Goal: Information Seeking & Learning: Check status

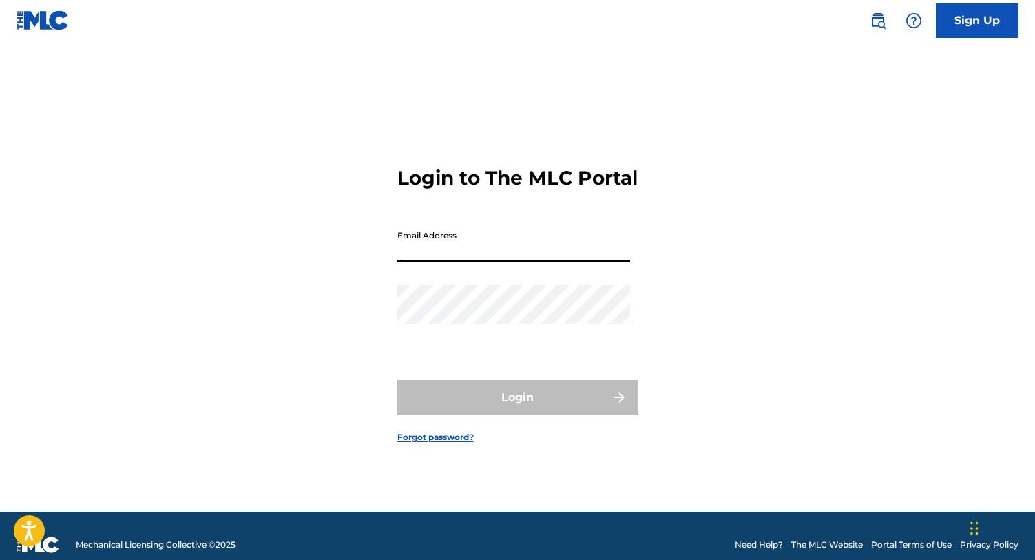
type input "[PERSON_NAME][EMAIL_ADDRESS][PERSON_NAME][DOMAIN_NAME]"
click at [517, 409] on button "Login" at bounding box center [517, 397] width 241 height 34
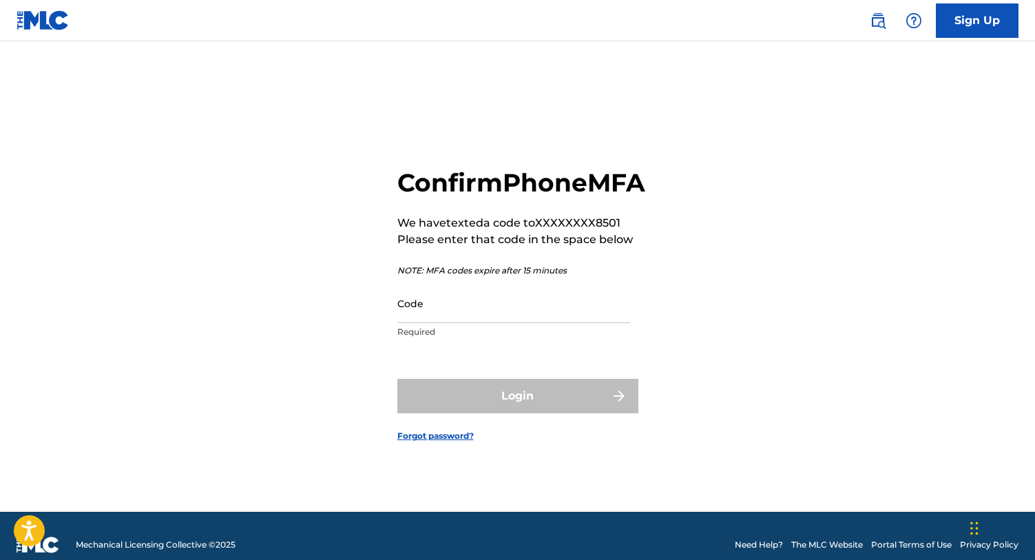
click at [430, 322] on input "Code" at bounding box center [513, 303] width 233 height 39
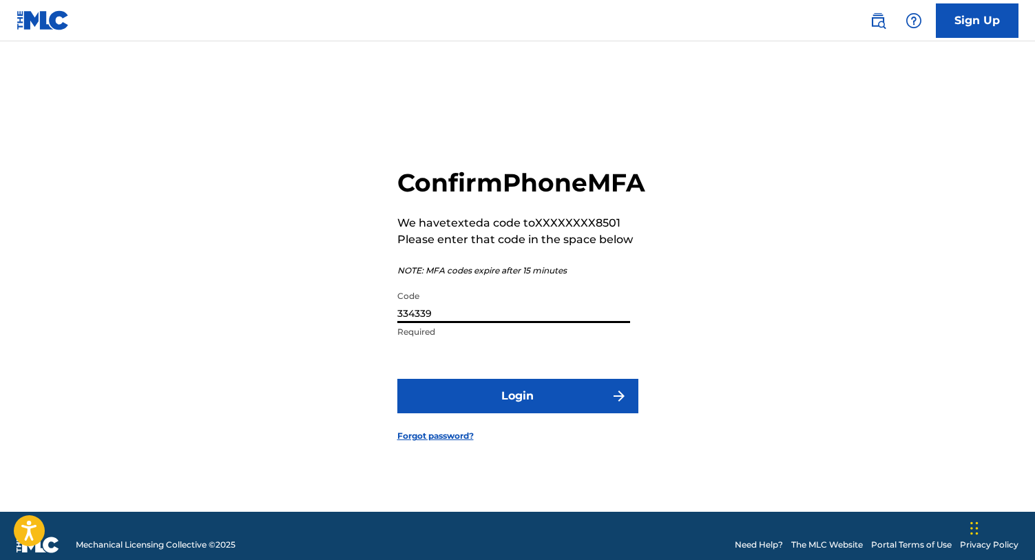
type input "334339"
click at [561, 405] on button "Login" at bounding box center [517, 396] width 241 height 34
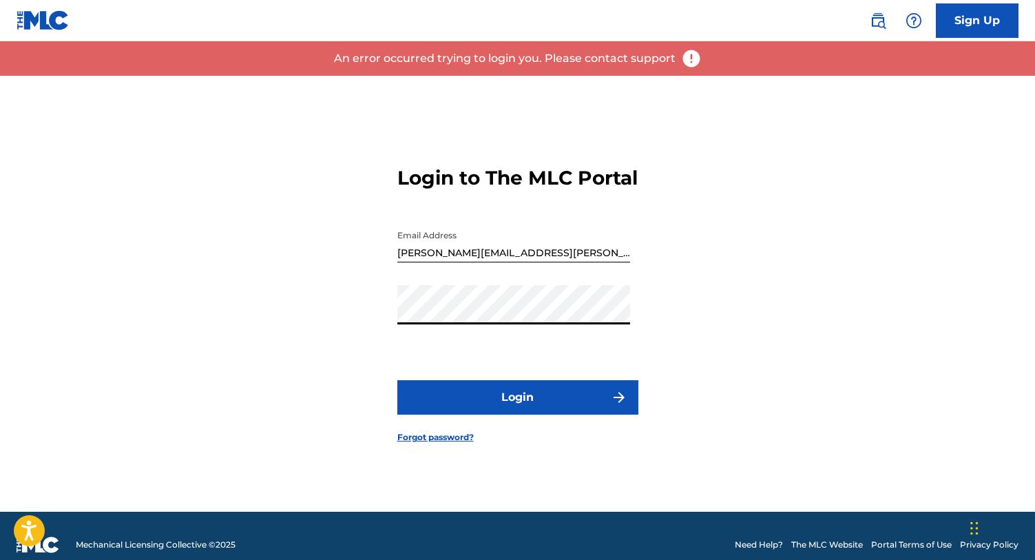
click at [517, 399] on button "Login" at bounding box center [517, 397] width 241 height 34
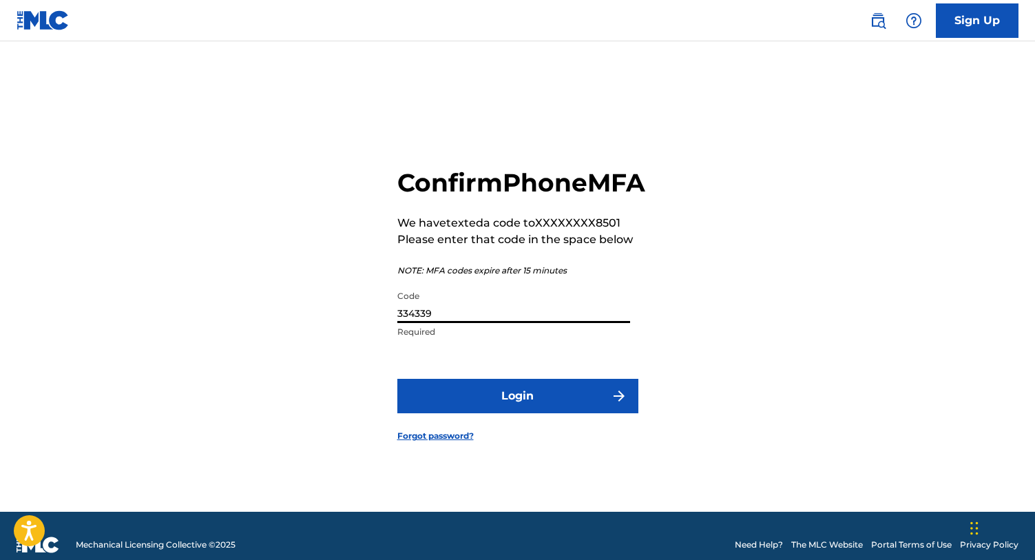
click at [470, 323] on input "334339" at bounding box center [513, 303] width 233 height 39
type input "334399"
click at [517, 411] on button "Login" at bounding box center [517, 396] width 241 height 34
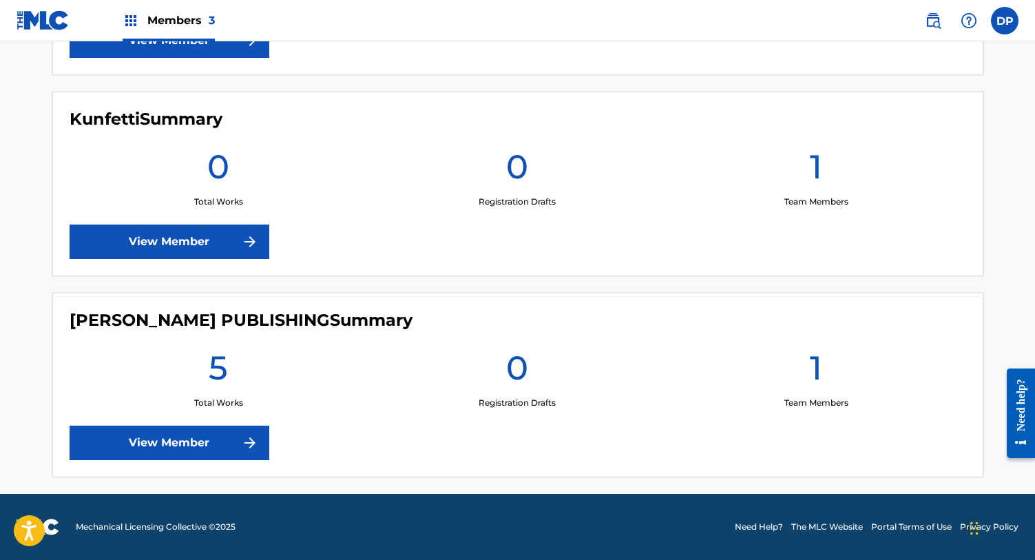
scroll to position [548, 0]
click at [160, 444] on link "View Member" at bounding box center [170, 443] width 200 height 34
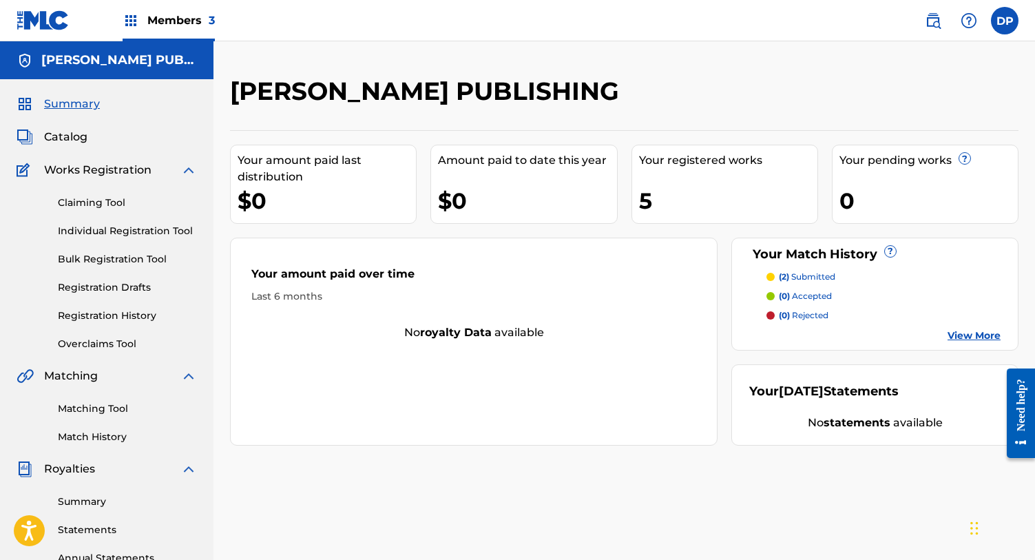
click at [807, 276] on p "(2) submitted" at bounding box center [807, 277] width 56 height 12
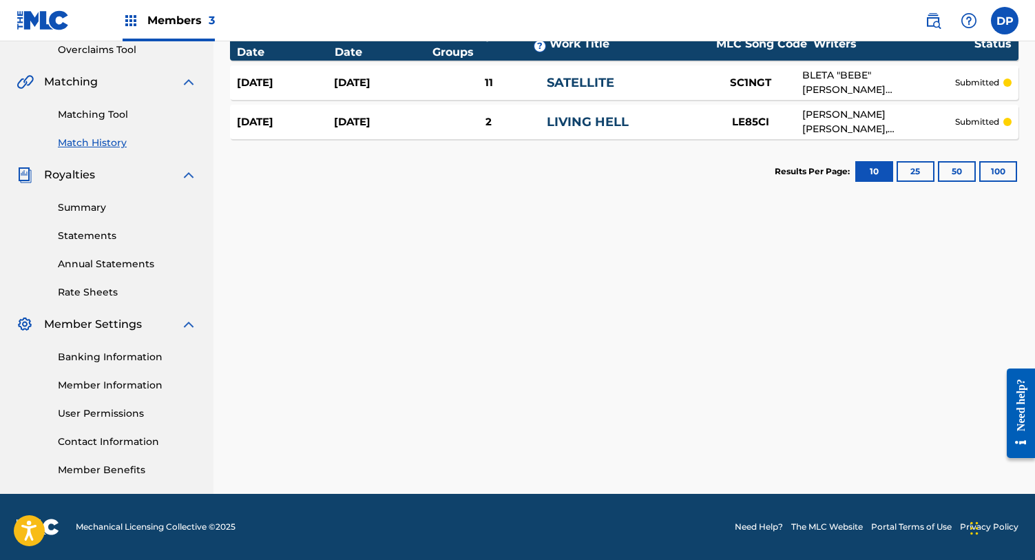
scroll to position [294, 0]
click at [106, 442] on link "Contact Information" at bounding box center [127, 442] width 139 height 14
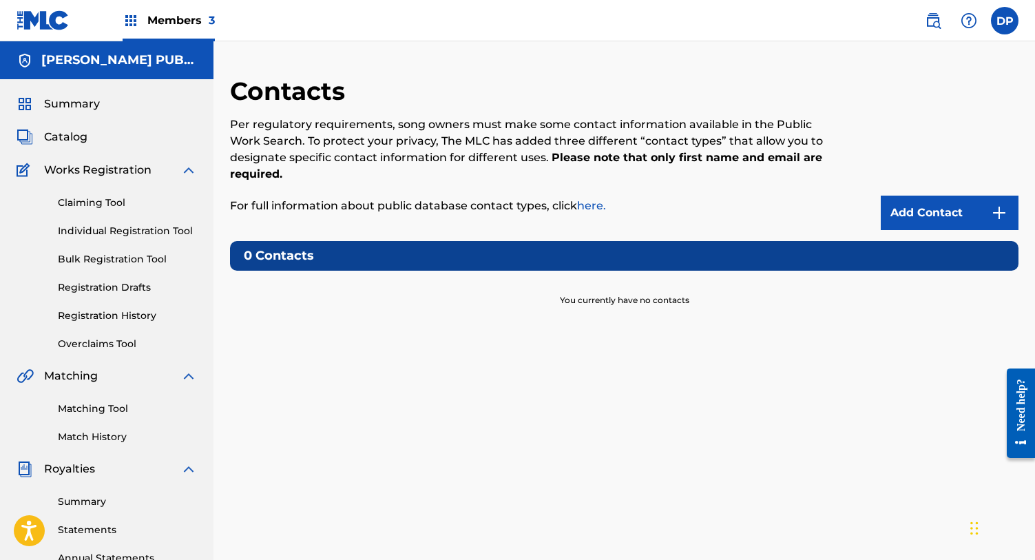
click at [48, 108] on span "Summary" at bounding box center [72, 104] width 56 height 17
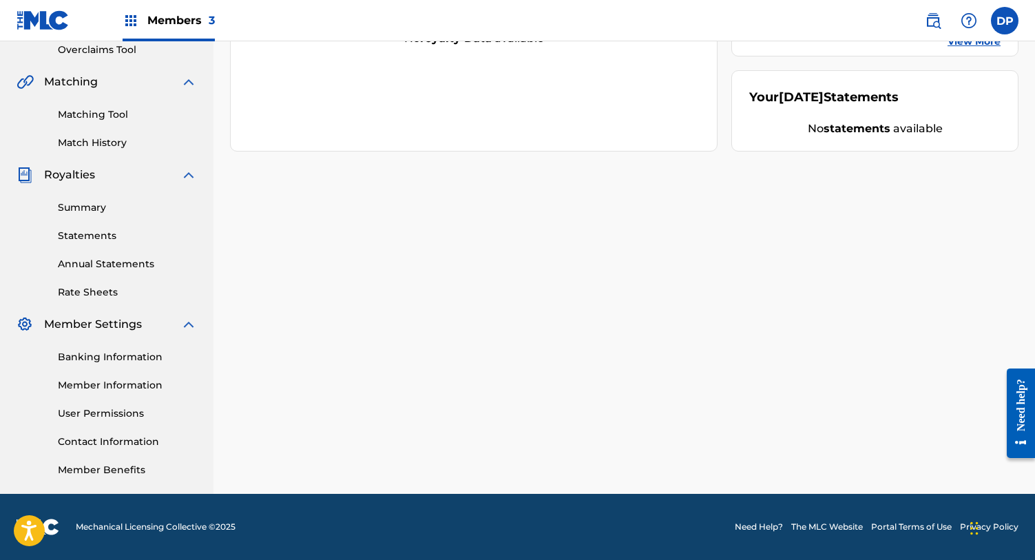
scroll to position [294, 0]
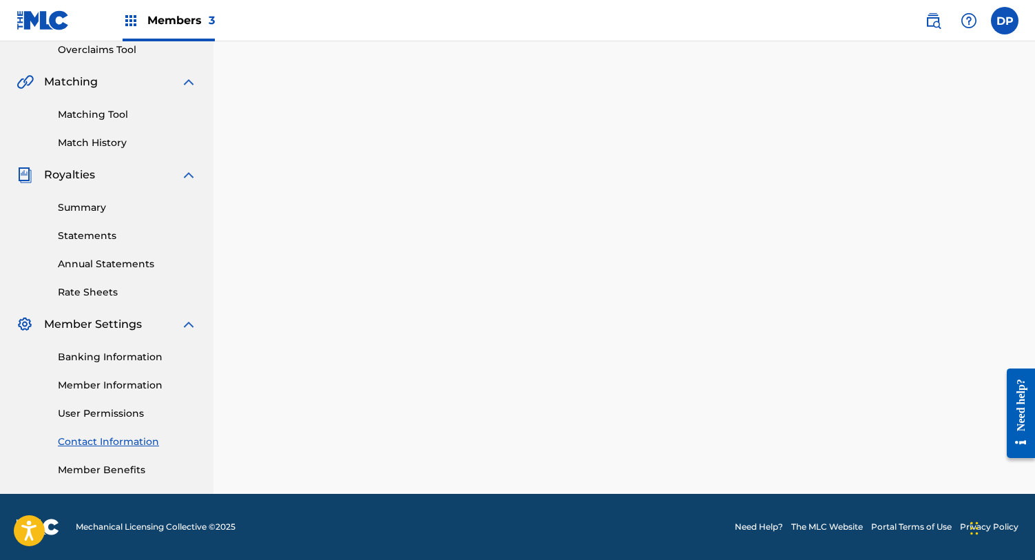
scroll to position [294, 0]
click at [746, 527] on link "Need Help?" at bounding box center [759, 527] width 48 height 12
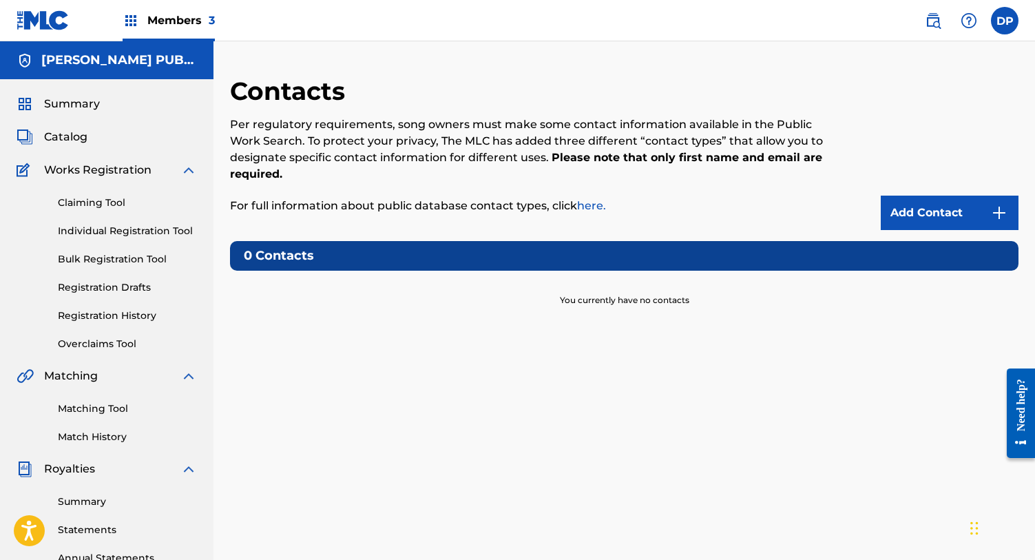
scroll to position [0, 0]
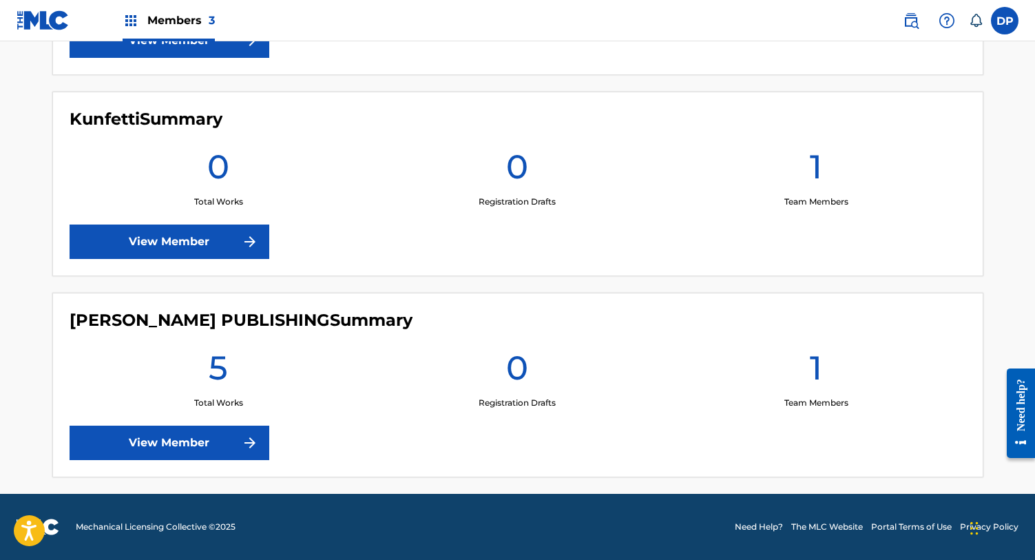
scroll to position [548, 0]
click at [169, 444] on link "View Member" at bounding box center [170, 443] width 200 height 34
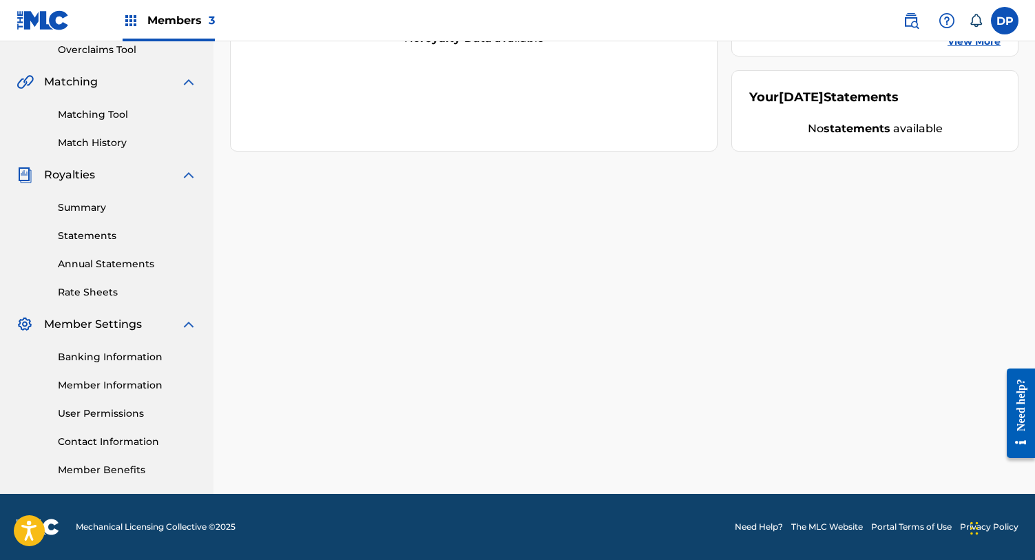
scroll to position [294, 0]
click at [763, 524] on link "Need Help?" at bounding box center [759, 527] width 48 height 12
click at [771, 525] on link "Need Help?" at bounding box center [759, 527] width 48 height 12
click at [769, 527] on link "Need Help?" at bounding box center [759, 527] width 48 height 12
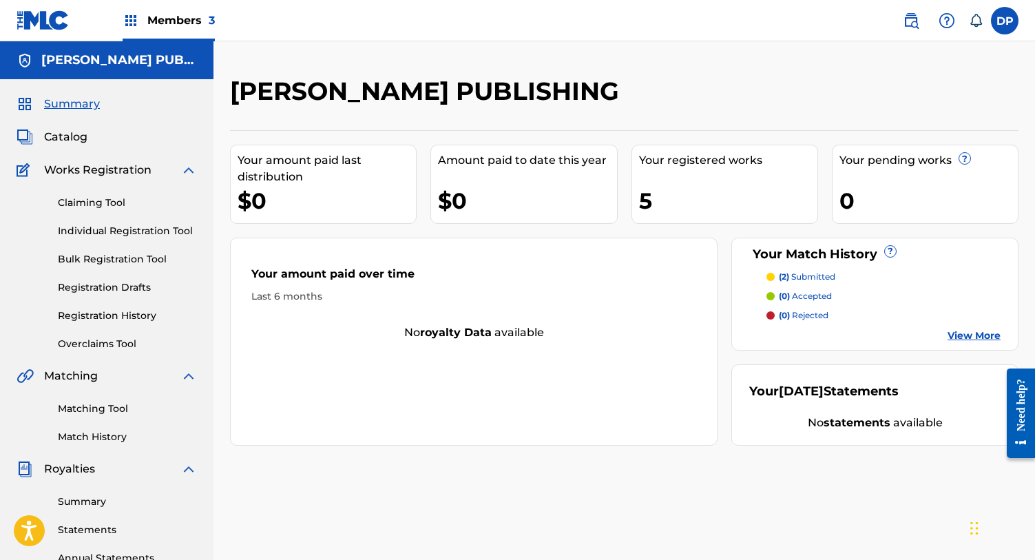
scroll to position [0, 0]
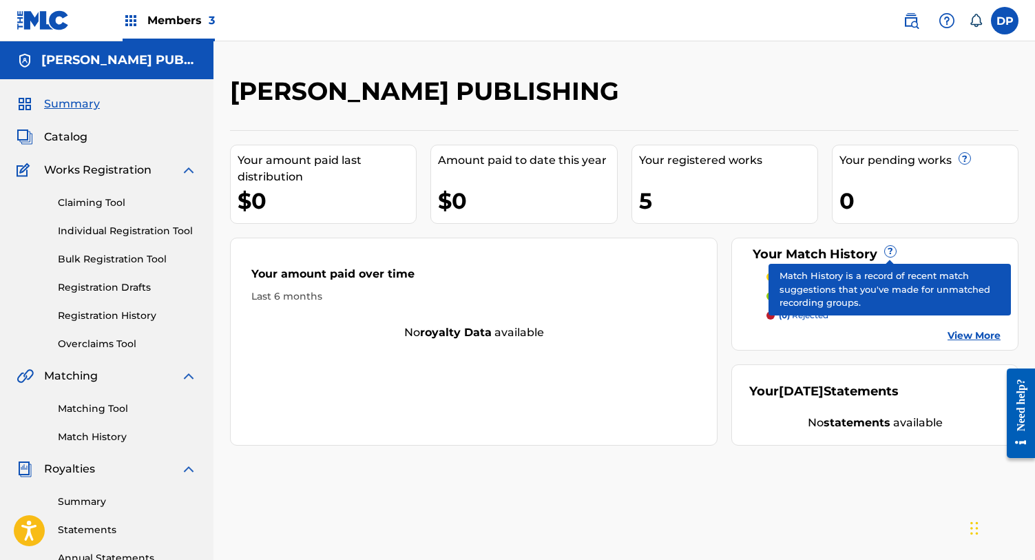
click at [890, 253] on span "?" at bounding box center [890, 251] width 11 height 11
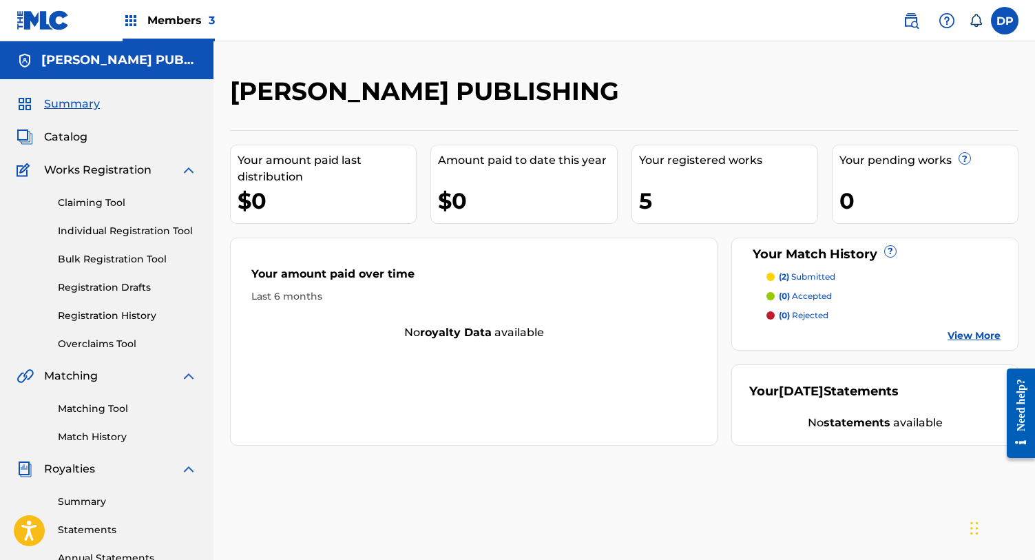
click at [815, 276] on p "(2) submitted" at bounding box center [807, 277] width 56 height 12
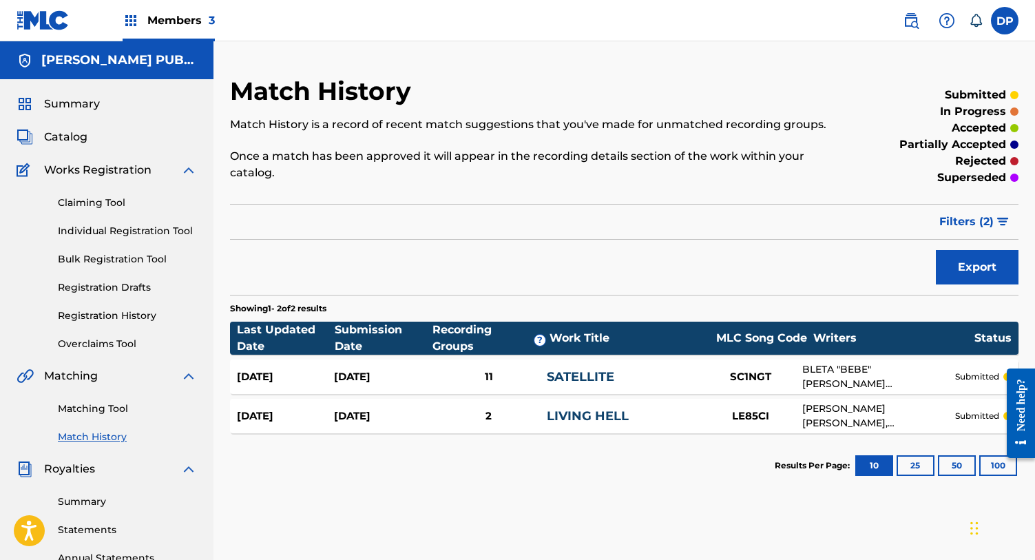
click at [72, 99] on span "Summary" at bounding box center [72, 104] width 56 height 17
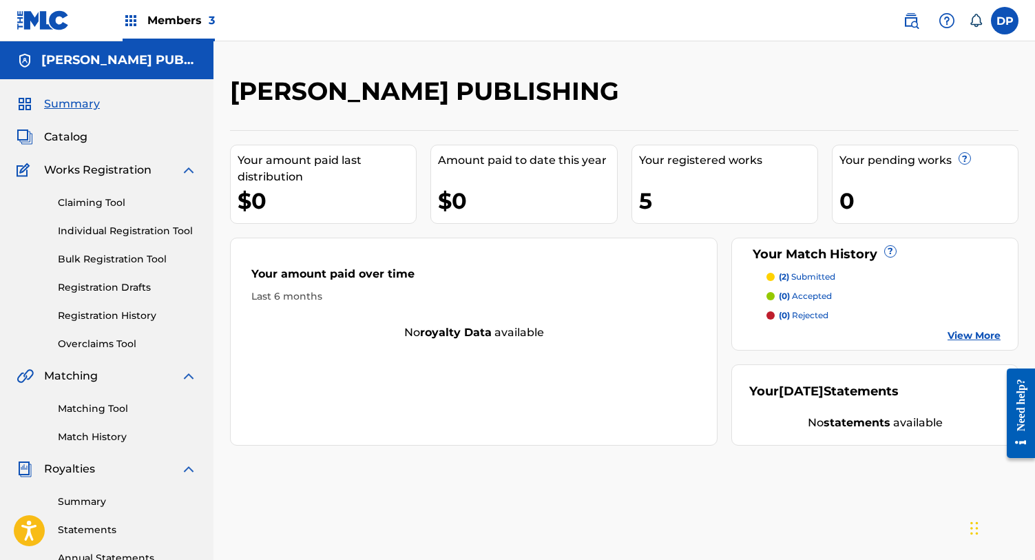
click at [963, 337] on link "View More" at bounding box center [974, 336] width 53 height 14
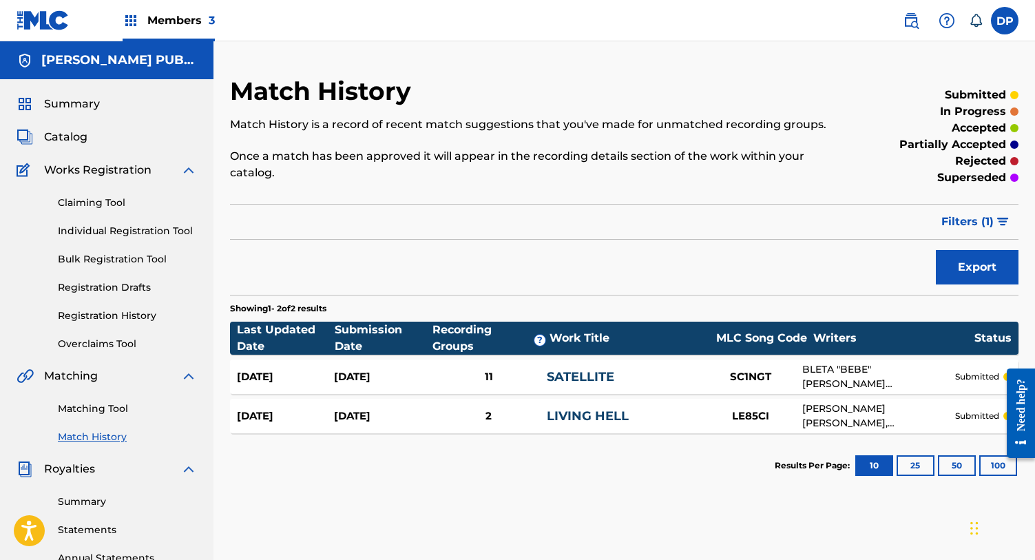
click at [94, 102] on span "Summary" at bounding box center [72, 104] width 56 height 17
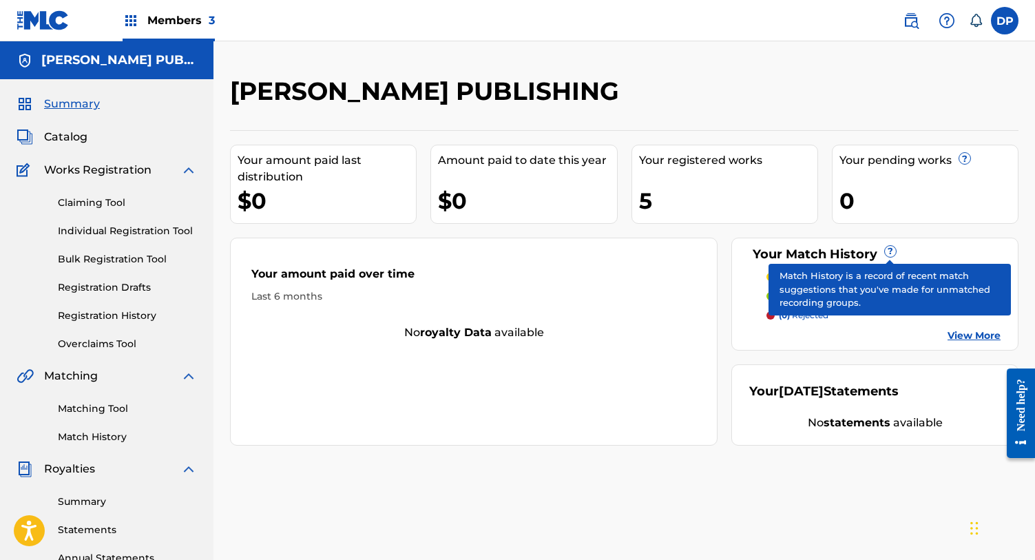
click at [889, 255] on span "?" at bounding box center [890, 251] width 11 height 11
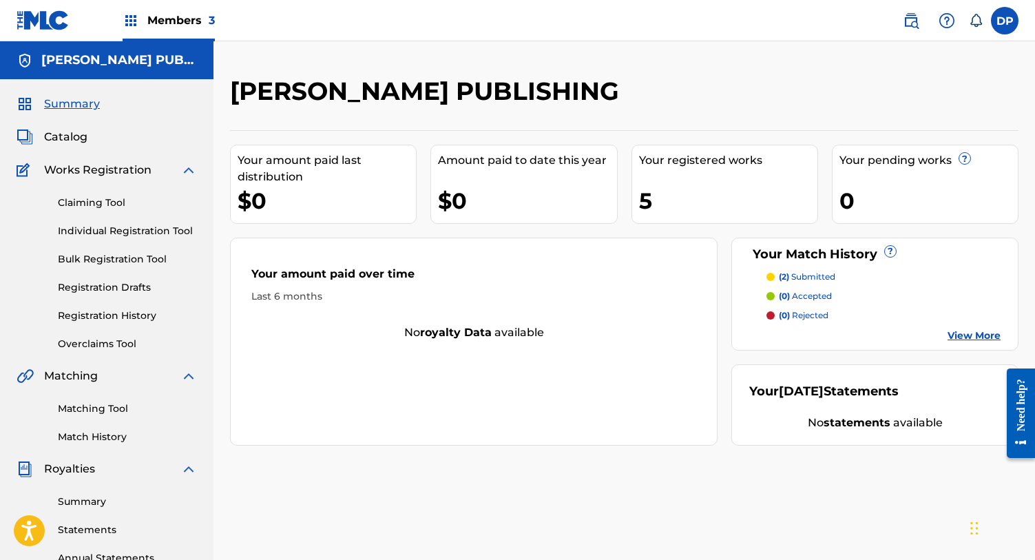
click at [967, 342] on link "View More" at bounding box center [974, 336] width 53 height 14
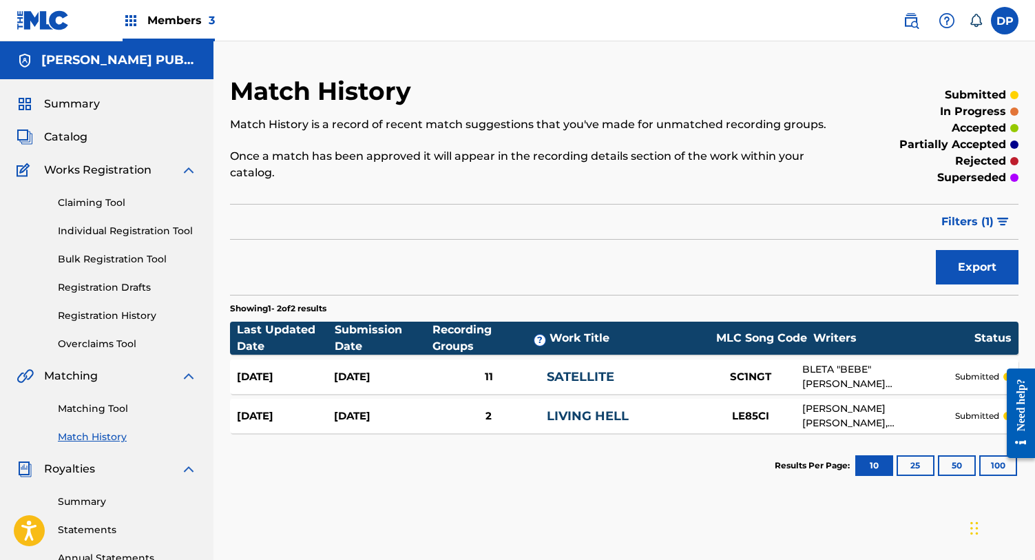
click at [74, 112] on div "Summary Catalog Works Registration Claiming Tool Individual Registration Tool B…" at bounding box center [106, 433] width 213 height 709
click at [71, 96] on span "Summary" at bounding box center [72, 104] width 56 height 17
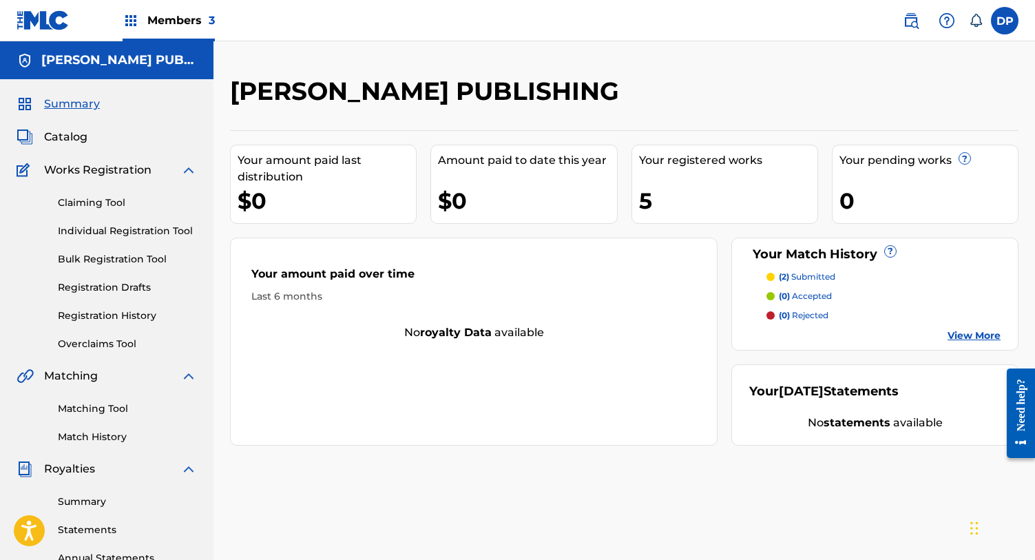
click at [687, 165] on div "Your registered works" at bounding box center [728, 160] width 178 height 17
drag, startPoint x: 753, startPoint y: 163, endPoint x: 565, endPoint y: 159, distance: 188.7
click at [565, 159] on div "Your amount paid last distribution $0 Amount paid to date this year $0 Your reg…" at bounding box center [624, 287] width 789 height 315
click at [581, 169] on div "Amount paid to date this year $0" at bounding box center [523, 184] width 187 height 79
click at [242, 161] on div "Your amount paid last distribution" at bounding box center [327, 168] width 178 height 33
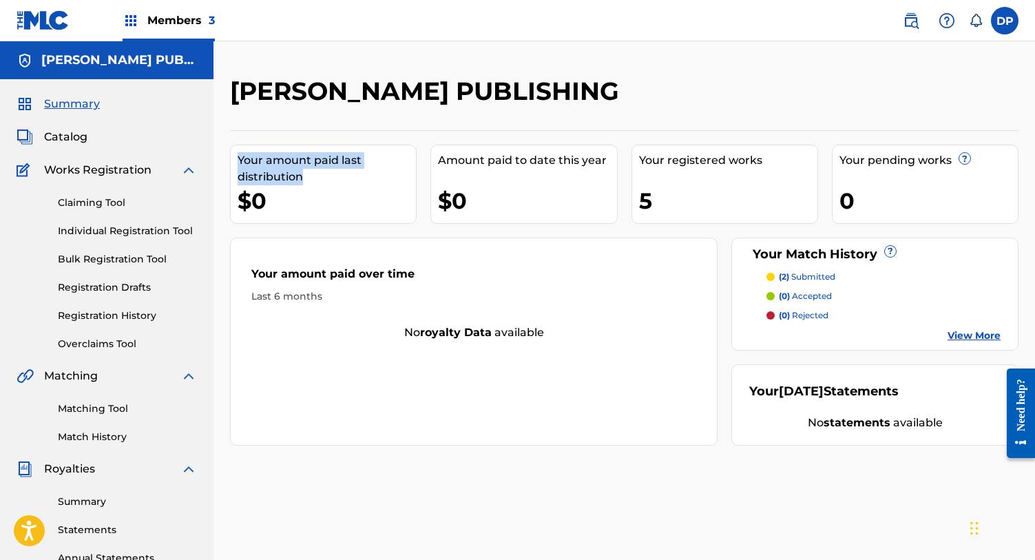
drag, startPoint x: 239, startPoint y: 159, endPoint x: 337, endPoint y: 180, distance: 100.0
click at [337, 180] on div "Your amount paid last distribution" at bounding box center [327, 168] width 178 height 33
click at [548, 209] on div "$0" at bounding box center [527, 200] width 178 height 31
click at [720, 172] on div "Your registered works 5" at bounding box center [725, 184] width 187 height 79
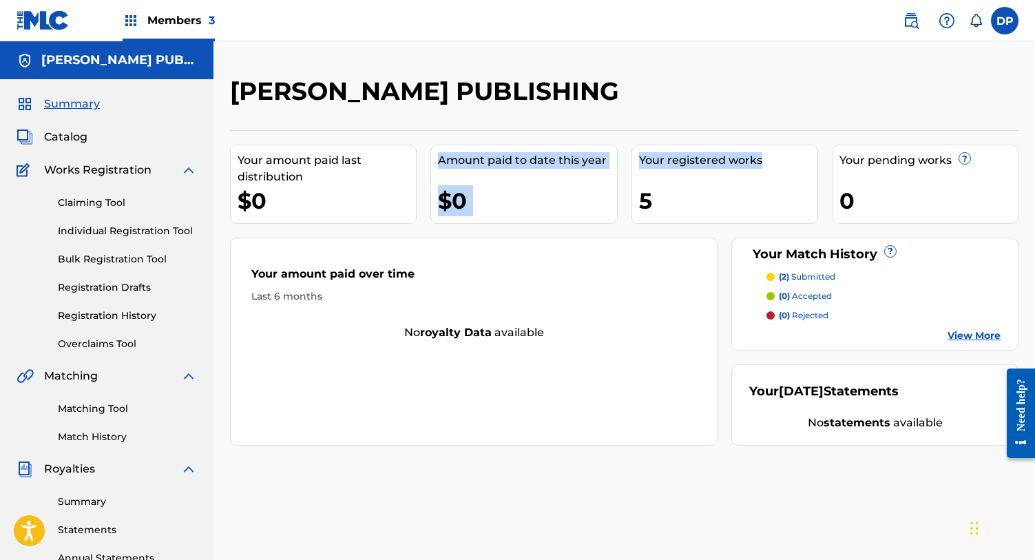
drag, startPoint x: 762, startPoint y: 154, endPoint x: 568, endPoint y: 116, distance: 197.7
click at [568, 116] on div "PERFETTI PUBLISHING Your amount paid last distribution $0 Amount paid to date t…" at bounding box center [624, 261] width 789 height 370
click at [662, 186] on div "5" at bounding box center [728, 200] width 178 height 31
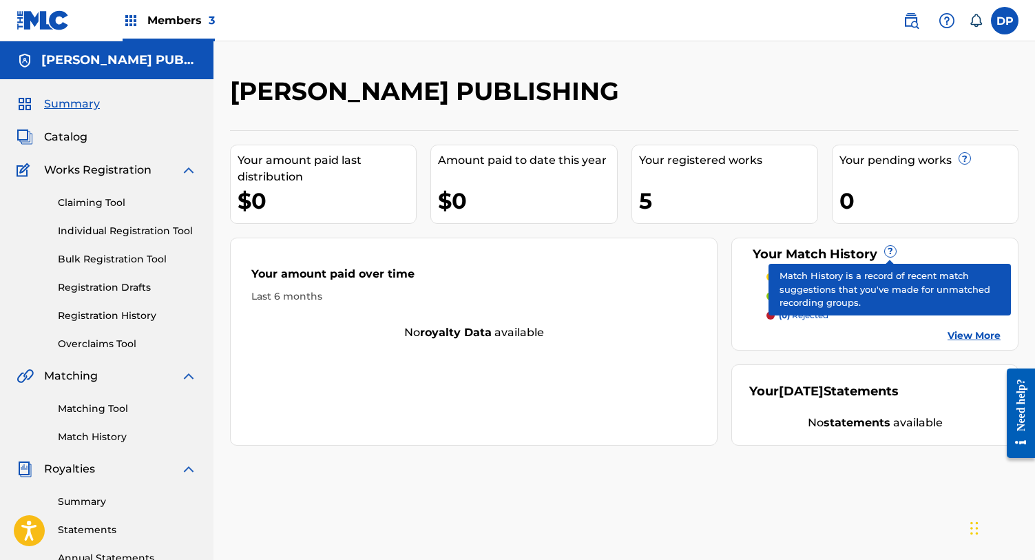
click at [738, 208] on div "5" at bounding box center [728, 200] width 178 height 31
click at [907, 230] on div "Your amount paid last distribution $0 Amount paid to date this year $0 Your reg…" at bounding box center [624, 287] width 789 height 315
click at [893, 256] on span "?" at bounding box center [890, 251] width 11 height 11
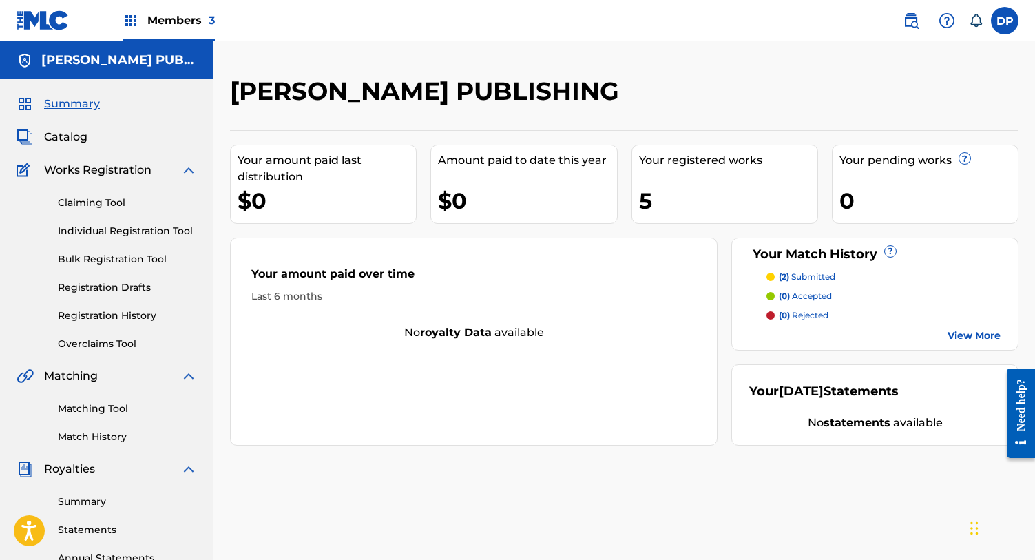
click at [587, 295] on div "Last 6 months" at bounding box center [473, 296] width 445 height 14
click at [106, 170] on span "Works Registration" at bounding box center [97, 170] width 107 height 17
click at [304, 237] on div "Your amount paid last distribution $0 Amount paid to date this year $0 Your reg…" at bounding box center [624, 287] width 789 height 315
click at [70, 171] on span "Works Registration" at bounding box center [97, 170] width 107 height 17
click at [81, 100] on span "Summary" at bounding box center [72, 104] width 56 height 17
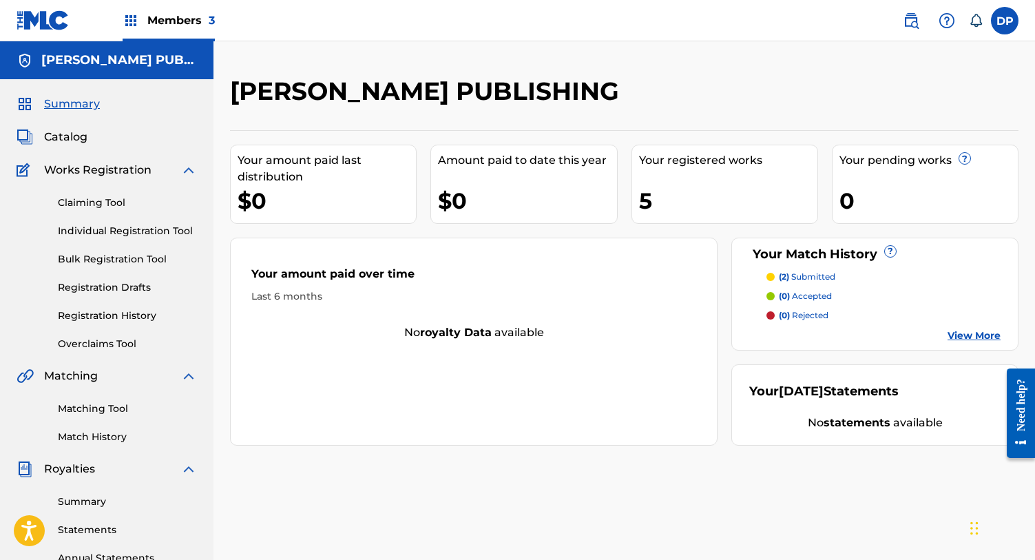
click at [65, 139] on span "Catalog" at bounding box center [65, 137] width 43 height 17
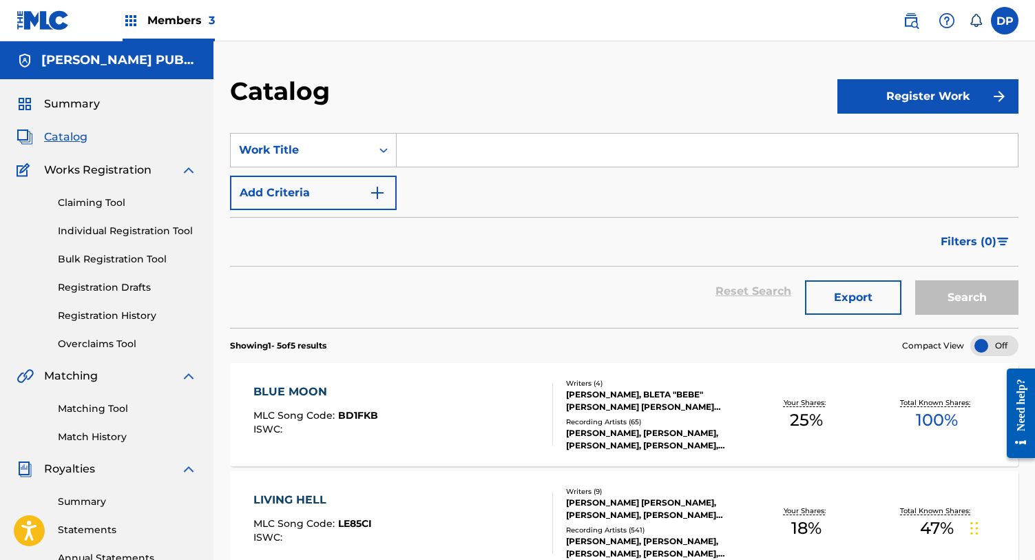
click at [52, 104] on span "Summary" at bounding box center [72, 104] width 56 height 17
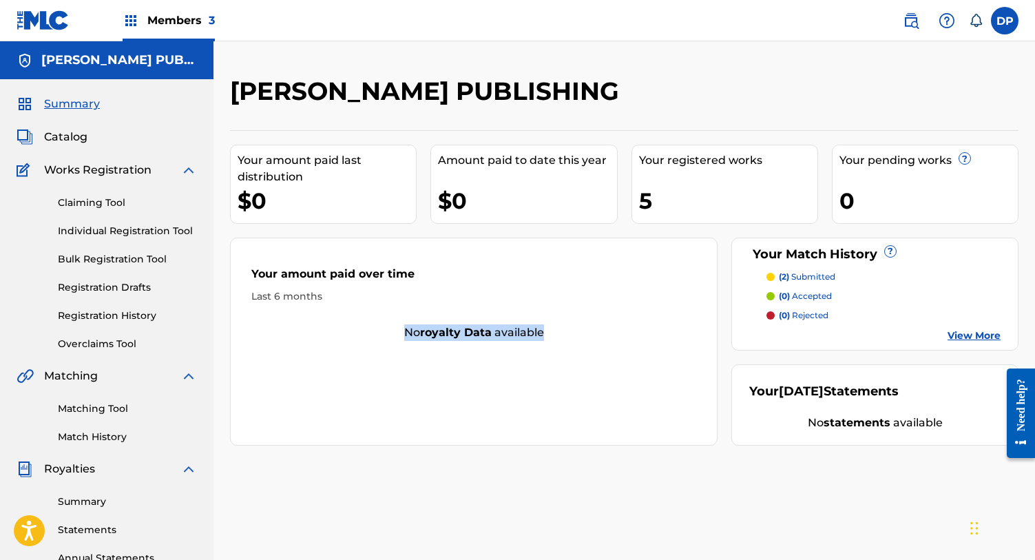
drag, startPoint x: 559, startPoint y: 336, endPoint x: 359, endPoint y: 324, distance: 200.1
click at [359, 324] on div "Your amount paid over time Last 6 months No royalty data available" at bounding box center [474, 342] width 488 height 208
click at [473, 316] on div "Your amount paid over time Last 6 months" at bounding box center [474, 284] width 486 height 79
drag, startPoint x: 548, startPoint y: 331, endPoint x: 412, endPoint y: 335, distance: 136.4
click at [418, 335] on div "No royalty data available" at bounding box center [474, 332] width 486 height 17
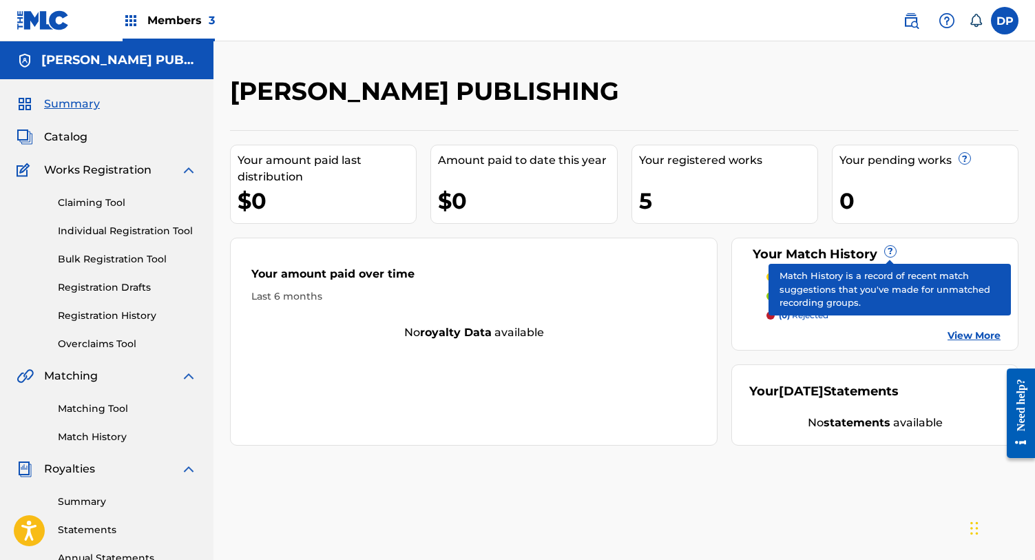
click at [887, 249] on span "?" at bounding box center [890, 251] width 11 height 11
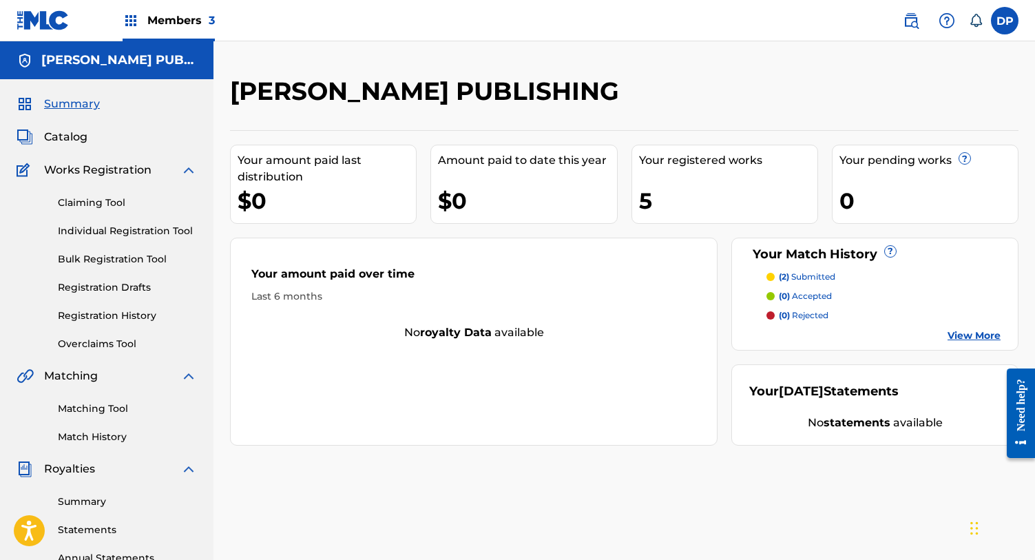
click at [651, 213] on div "5" at bounding box center [728, 200] width 178 height 31
drag, startPoint x: 665, startPoint y: 213, endPoint x: 594, endPoint y: 171, distance: 82.7
click at [594, 171] on div "Your amount paid last distribution $0 Amount paid to date this year $0 Your reg…" at bounding box center [624, 287] width 789 height 315
click at [780, 183] on div "Your registered works 5" at bounding box center [725, 184] width 187 height 79
drag, startPoint x: 659, startPoint y: 198, endPoint x: 634, endPoint y: 155, distance: 49.7
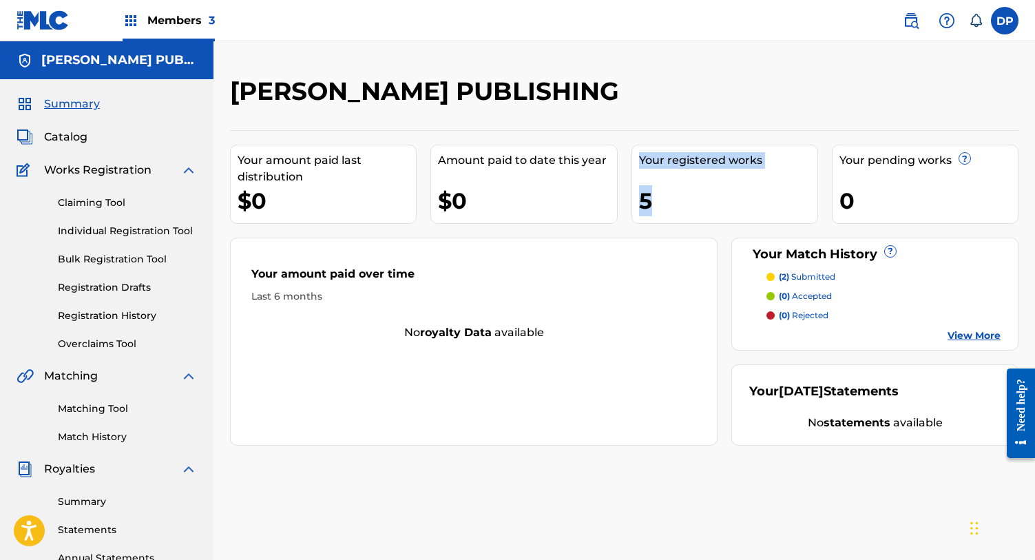
click at [634, 154] on div "Your registered works 5" at bounding box center [725, 184] width 187 height 79
click at [671, 178] on div "Your registered works 5" at bounding box center [725, 184] width 187 height 79
click at [824, 274] on p "(2) submitted" at bounding box center [807, 277] width 56 height 12
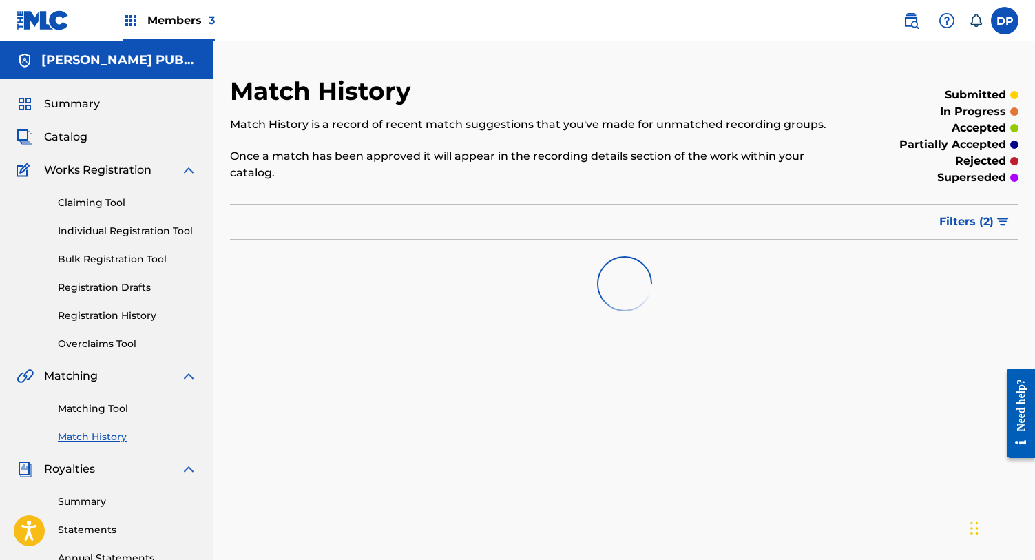
click at [138, 60] on h5 "PERFETTI PUBLISHING" at bounding box center [119, 60] width 156 height 16
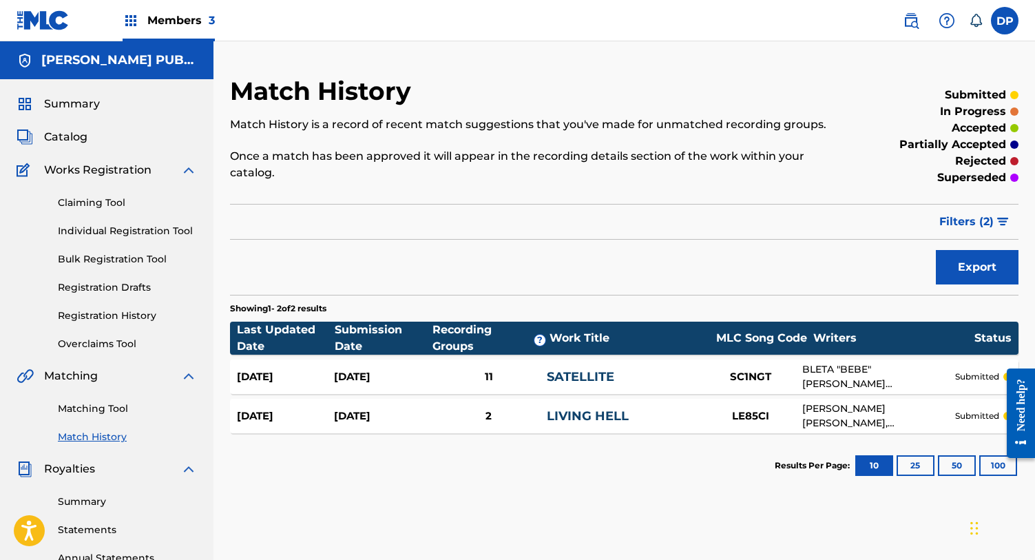
click at [49, 23] on img at bounding box center [43, 20] width 53 height 20
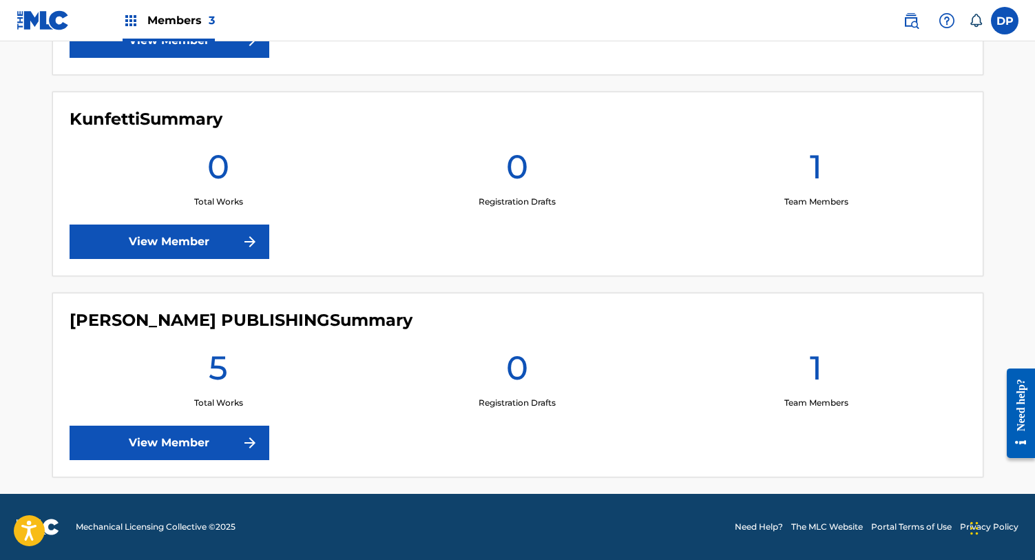
scroll to position [548, 0]
click at [188, 444] on link "View Member" at bounding box center [170, 443] width 200 height 34
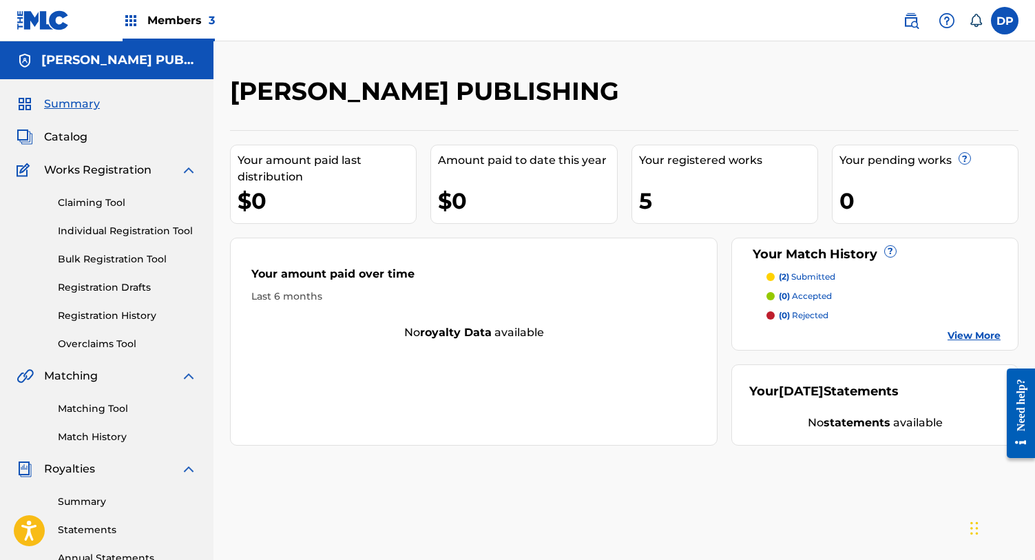
click at [65, 104] on span "Summary" at bounding box center [72, 104] width 56 height 17
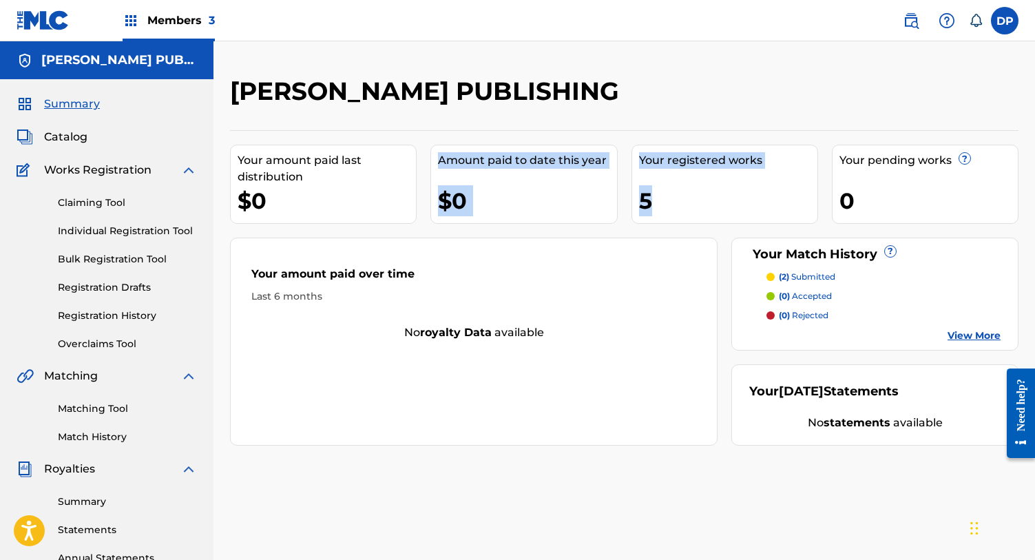
drag, startPoint x: 662, startPoint y: 209, endPoint x: 601, endPoint y: 120, distance: 107.9
click at [601, 120] on div "PERFETTI PUBLISHING Your amount paid last distribution $0 Amount paid to date t…" at bounding box center [624, 261] width 789 height 370
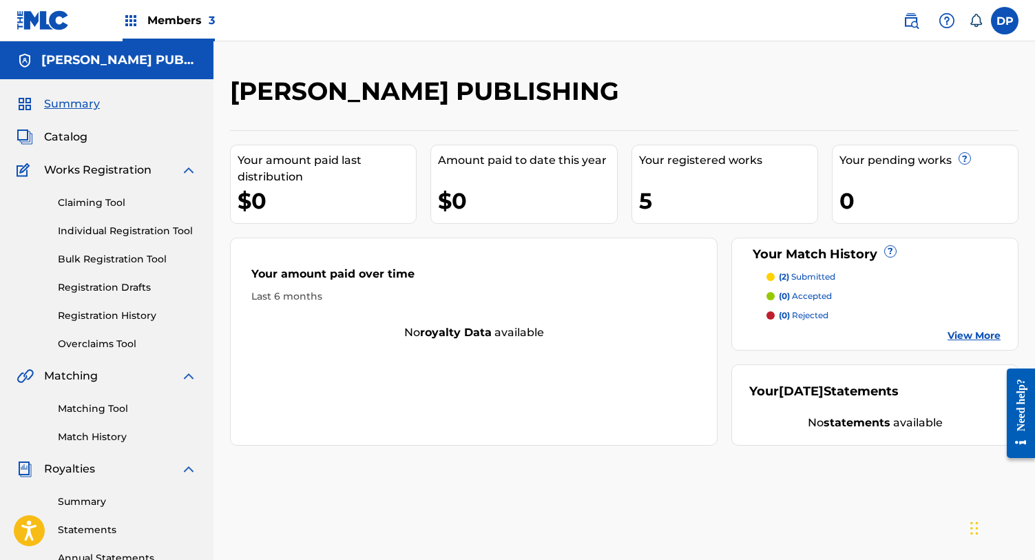
click at [740, 236] on div "Your amount paid last distribution $0 Amount paid to date this year $0 Your reg…" at bounding box center [624, 287] width 789 height 315
drag, startPoint x: 680, startPoint y: 194, endPoint x: 642, endPoint y: 128, distance: 76.2
click at [644, 131] on div "Your amount paid last distribution $0 Amount paid to date this year $0 Your reg…" at bounding box center [624, 287] width 789 height 315
click at [693, 200] on div "5" at bounding box center [728, 200] width 178 height 31
click at [182, 377] on img at bounding box center [188, 376] width 17 height 17
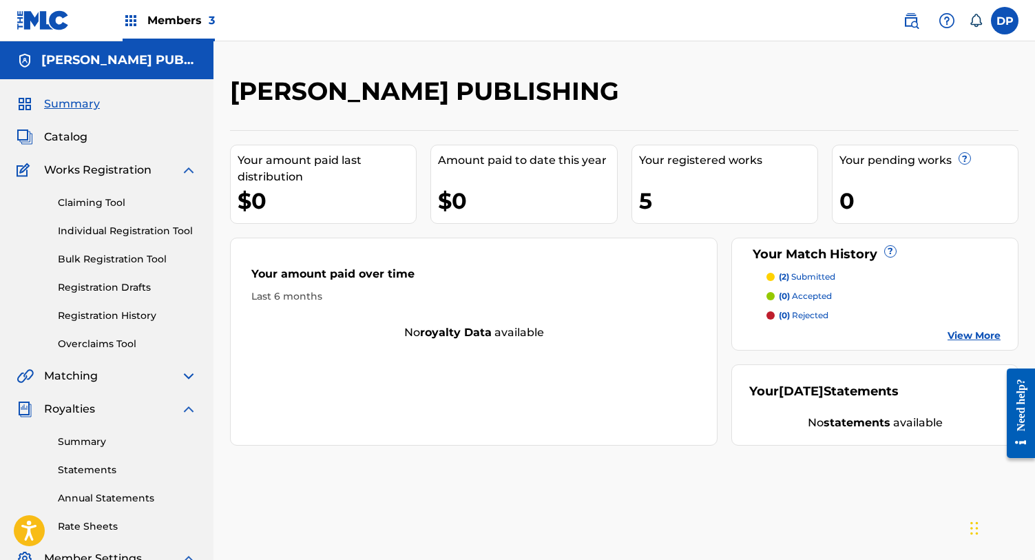
click at [189, 378] on img at bounding box center [188, 376] width 17 height 17
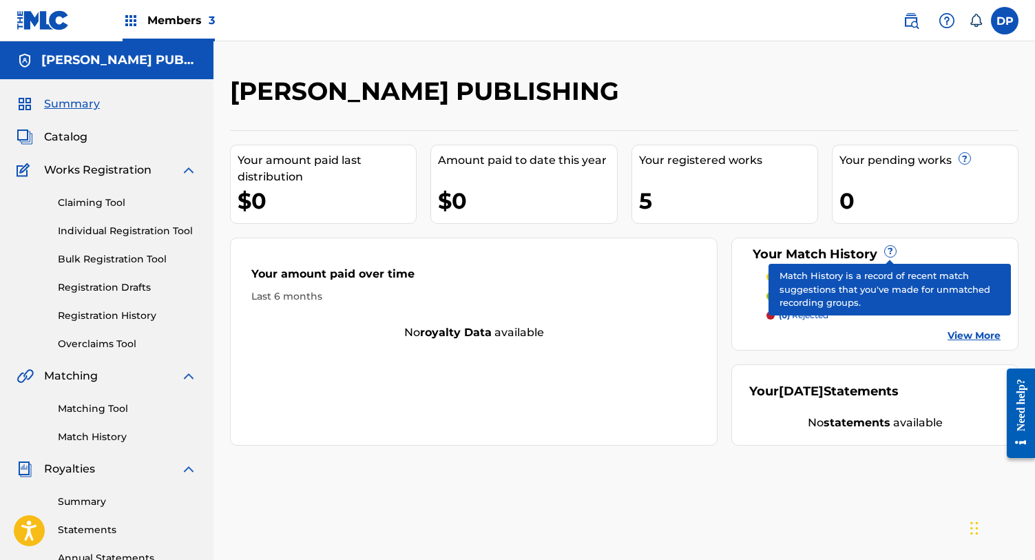
click at [888, 253] on span "?" at bounding box center [890, 251] width 11 height 11
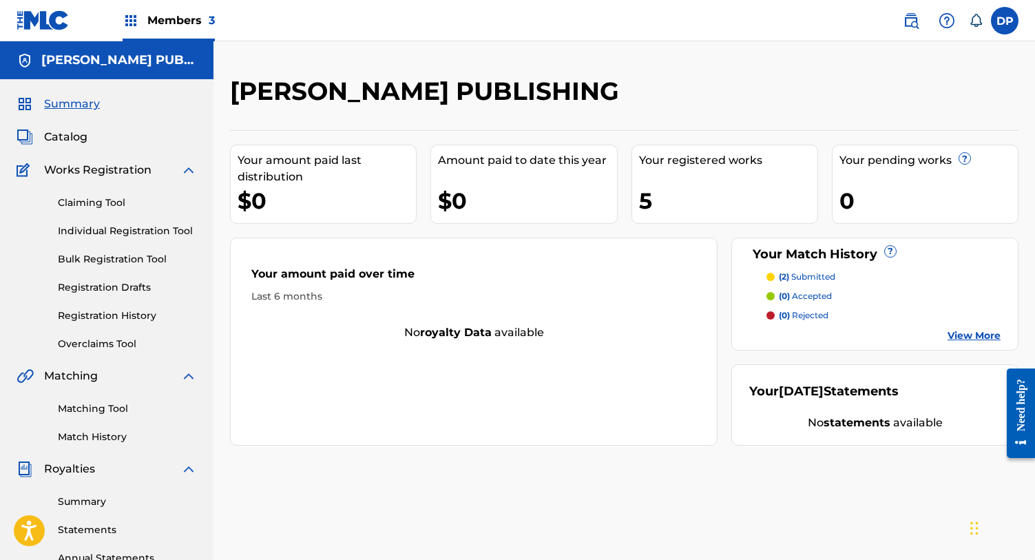
click at [43, 105] on link "Summary" at bounding box center [58, 104] width 83 height 17
click at [192, 170] on img at bounding box center [188, 170] width 17 height 17
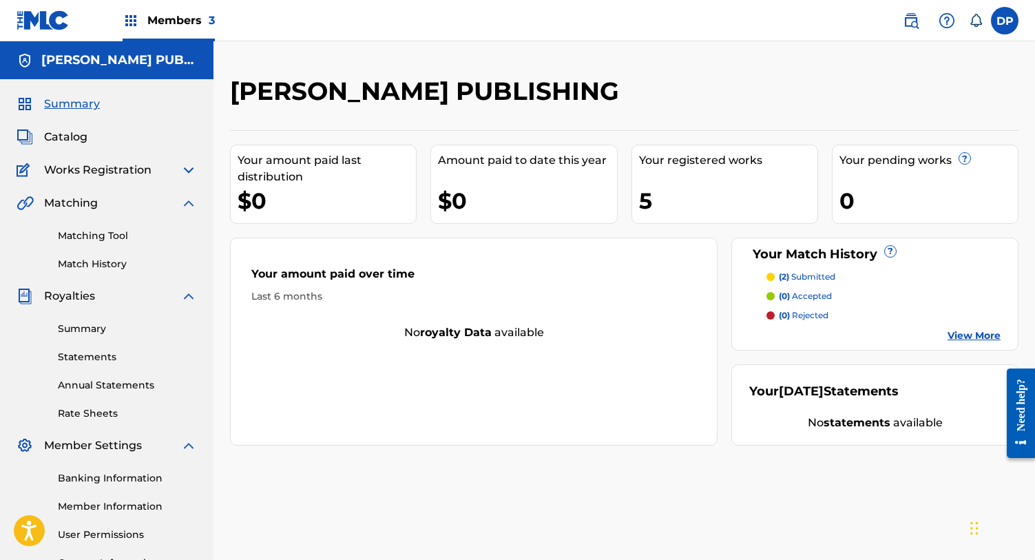
click at [192, 170] on img at bounding box center [188, 170] width 17 height 17
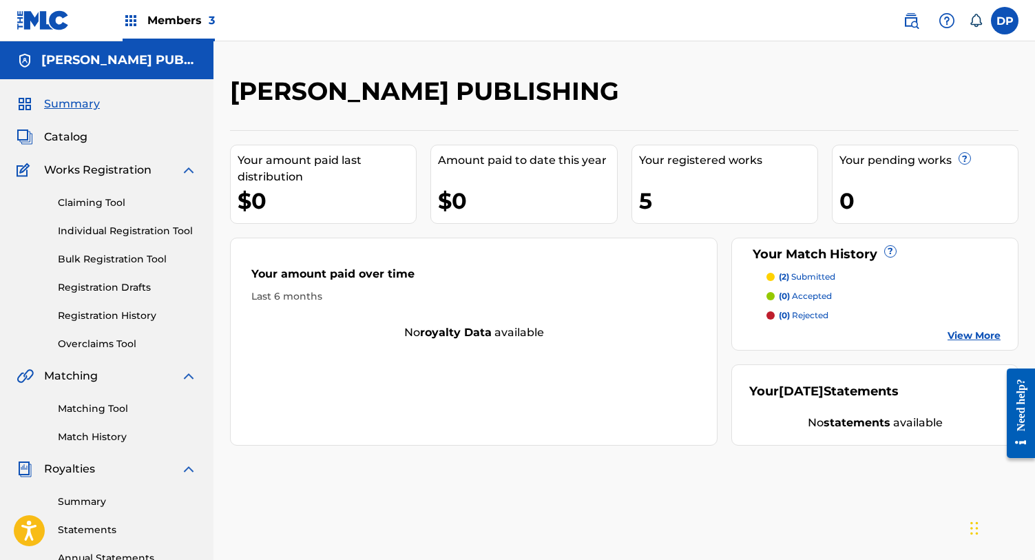
click at [65, 136] on span "Catalog" at bounding box center [65, 137] width 43 height 17
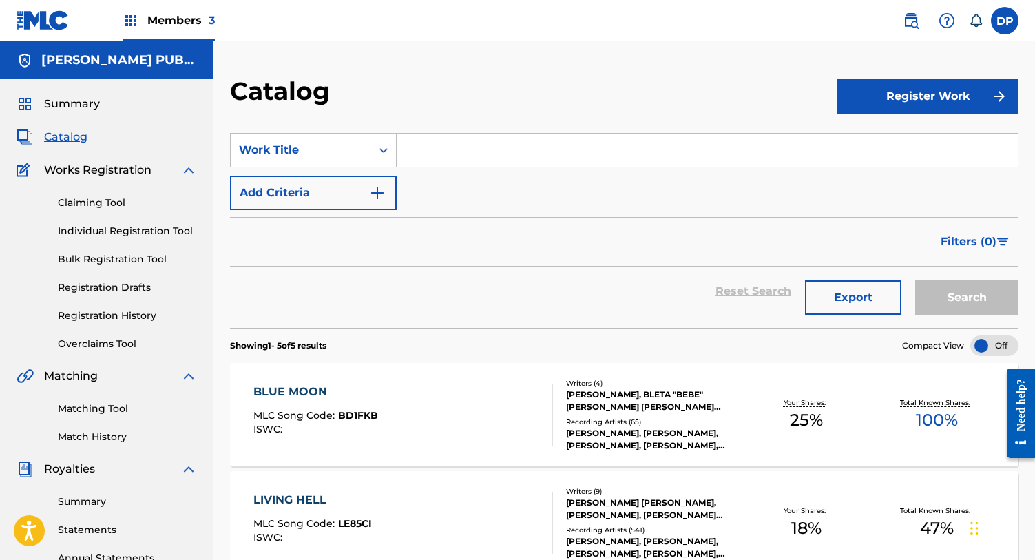
click at [34, 21] on img at bounding box center [43, 20] width 53 height 20
click at [67, 104] on span "Summary" at bounding box center [72, 104] width 56 height 17
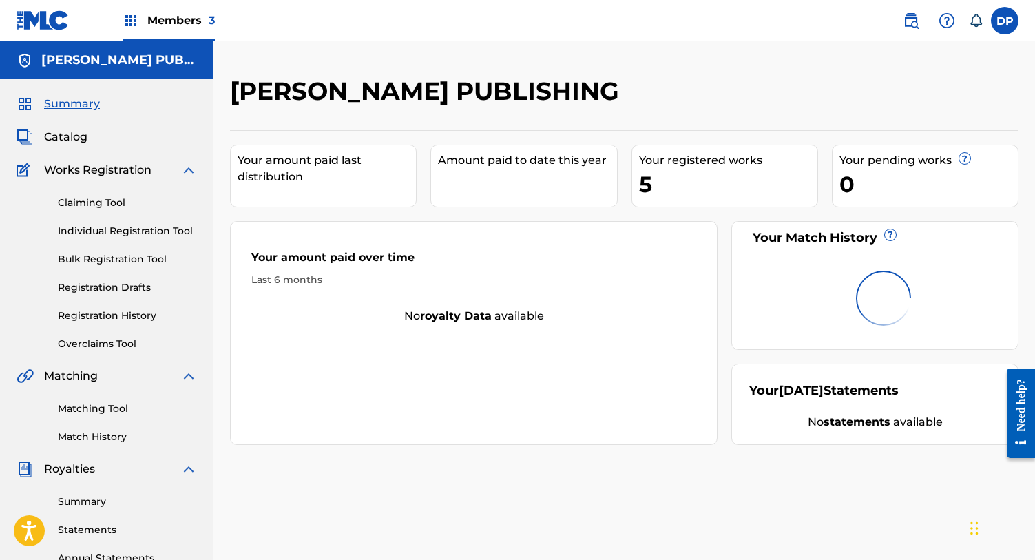
click at [95, 67] on h5 "PERFETTI PUBLISHING" at bounding box center [119, 60] width 156 height 16
click at [59, 101] on span "Summary" at bounding box center [72, 104] width 56 height 17
click at [63, 143] on span "Catalog" at bounding box center [65, 137] width 43 height 17
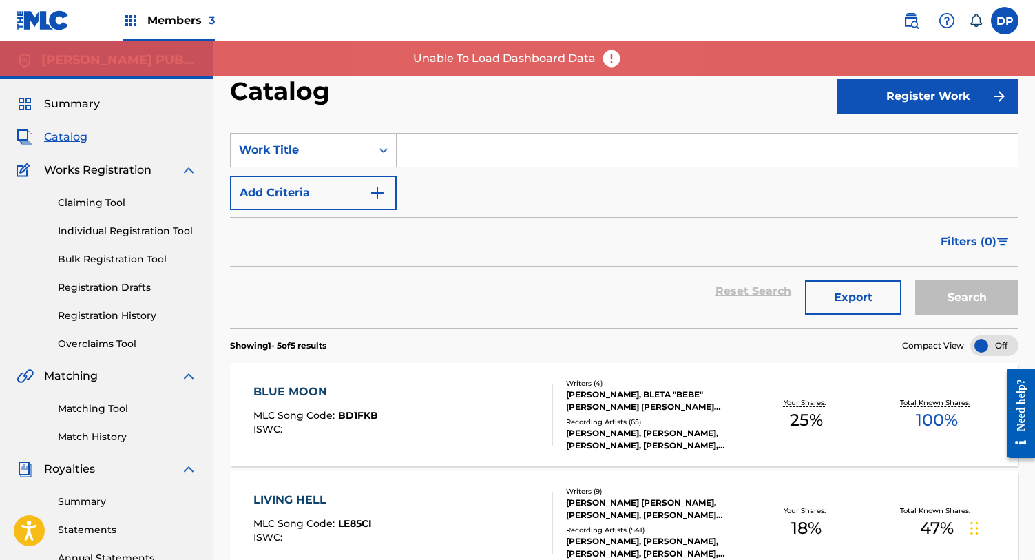
click at [63, 99] on span "Summary" at bounding box center [72, 104] width 56 height 17
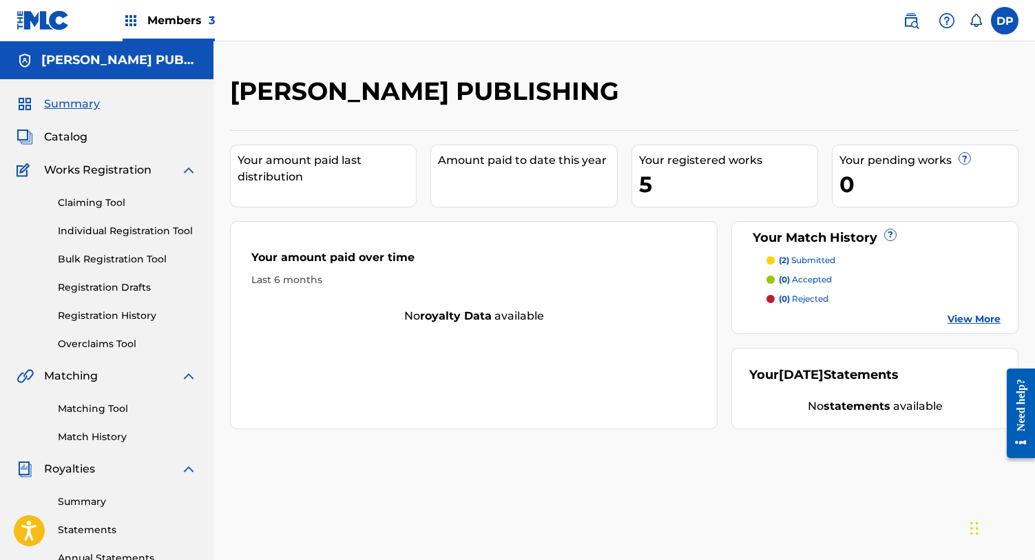
click at [669, 190] on div "5" at bounding box center [728, 184] width 178 height 31
drag, startPoint x: 676, startPoint y: 189, endPoint x: 637, endPoint y: 134, distance: 67.6
click at [637, 134] on div "Your amount paid last distribution Amount paid to date this year Your registere…" at bounding box center [624, 279] width 789 height 299
click at [723, 200] on div "Your registered works 5" at bounding box center [725, 176] width 187 height 63
drag, startPoint x: 682, startPoint y: 187, endPoint x: 625, endPoint y: 145, distance: 71.3
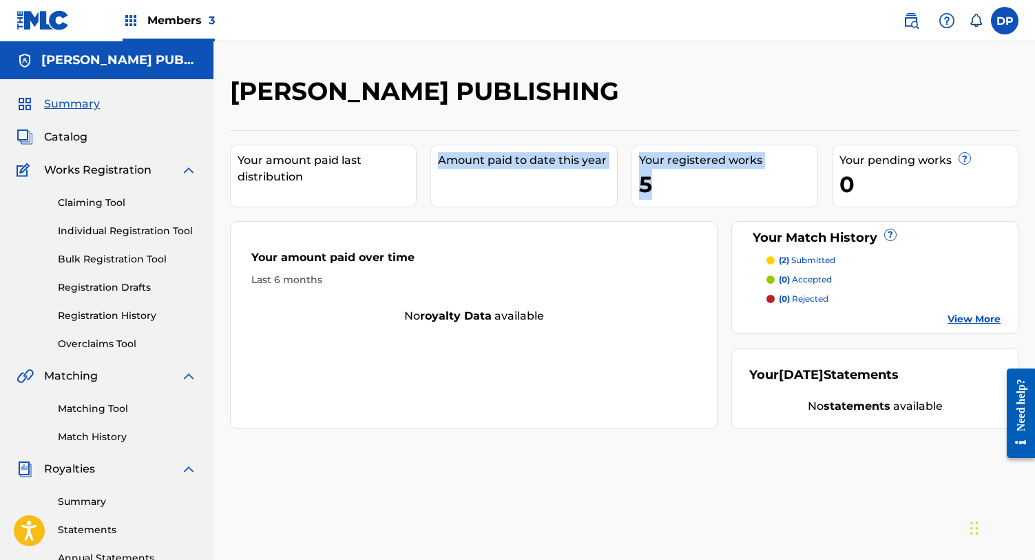
click at [625, 145] on div "Your amount paid last distribution Amount paid to date this year Your registere…" at bounding box center [624, 279] width 789 height 299
click at [687, 195] on div "5" at bounding box center [728, 184] width 178 height 31
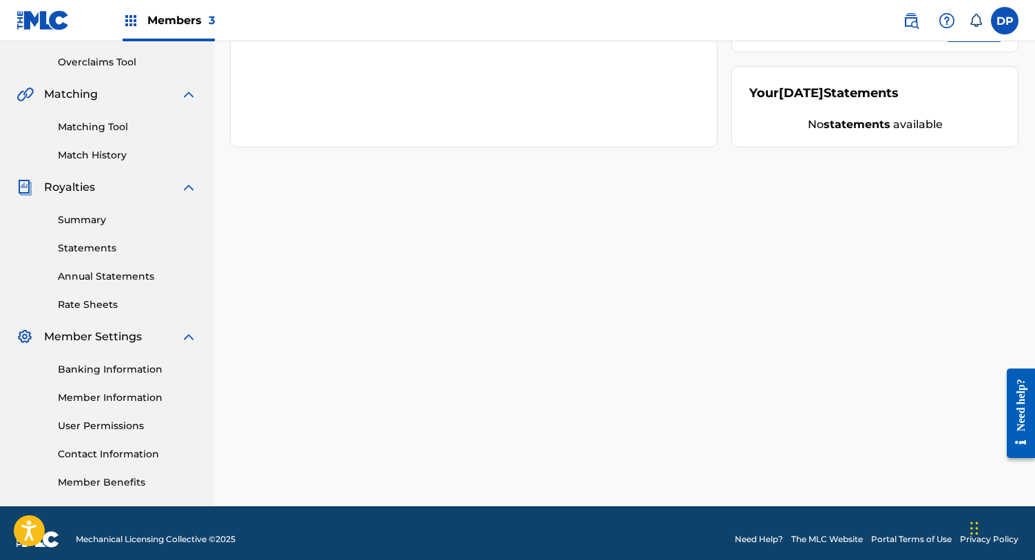
scroll to position [281, 0]
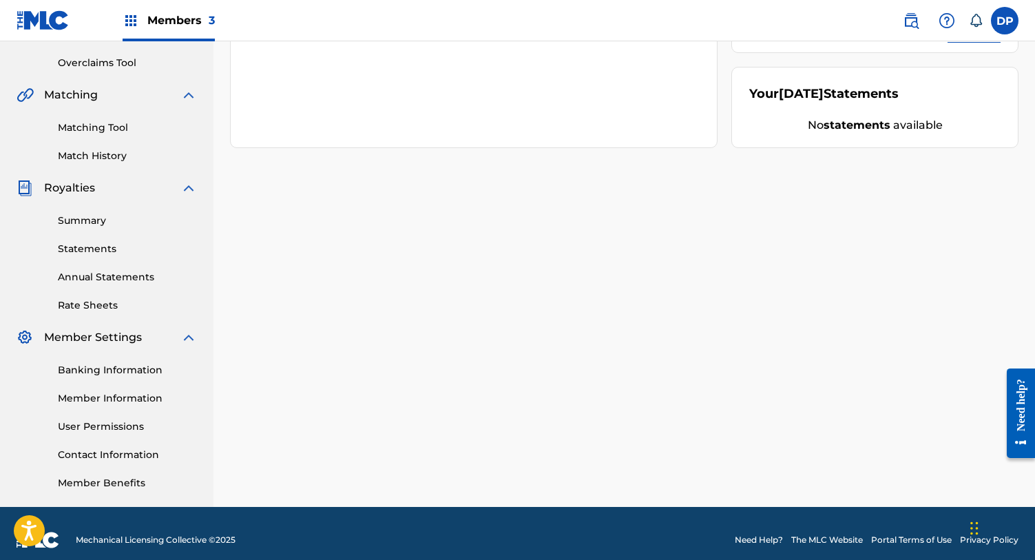
click at [143, 366] on link "Banking Information" at bounding box center [127, 370] width 139 height 14
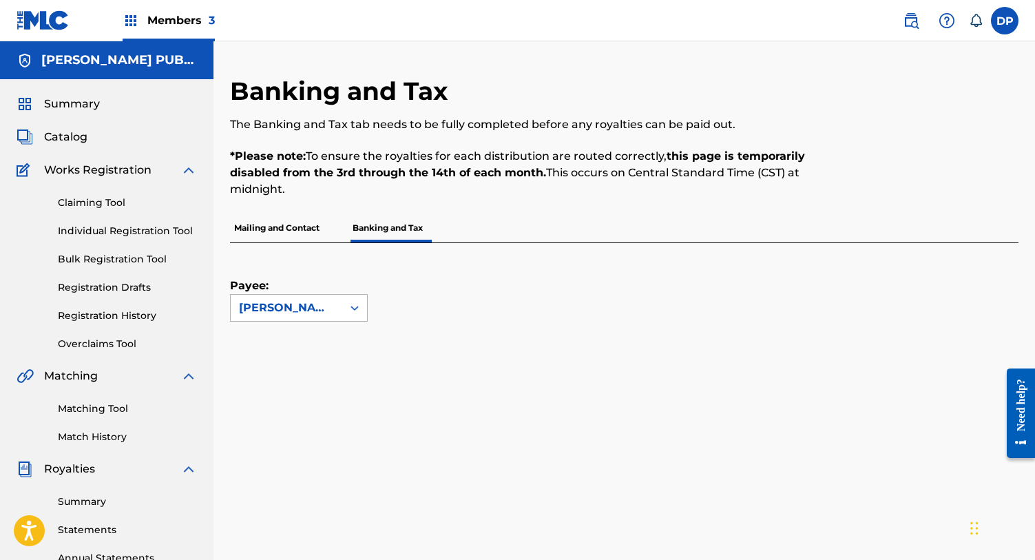
scroll to position [58, 0]
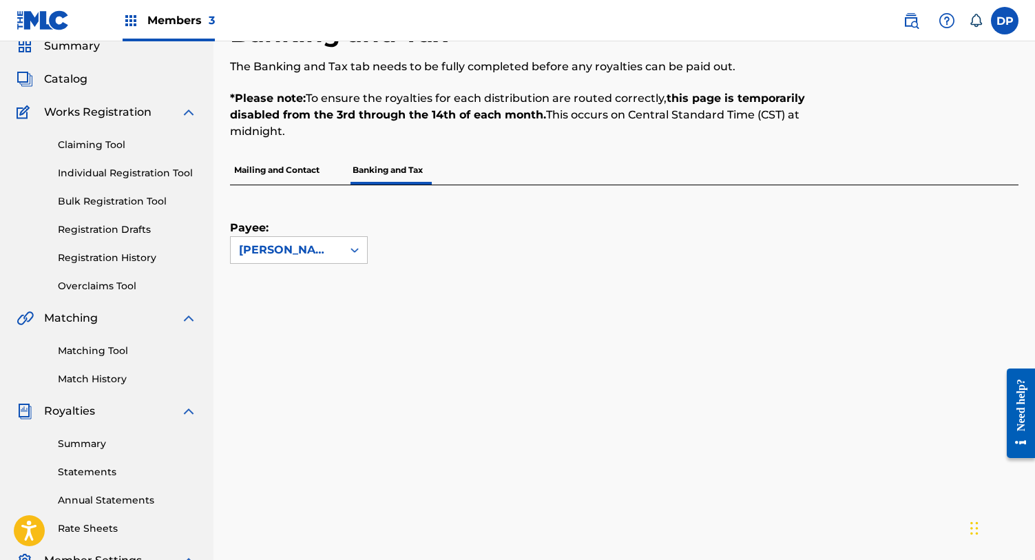
click at [284, 183] on p "Mailing and Contact" at bounding box center [277, 170] width 94 height 29
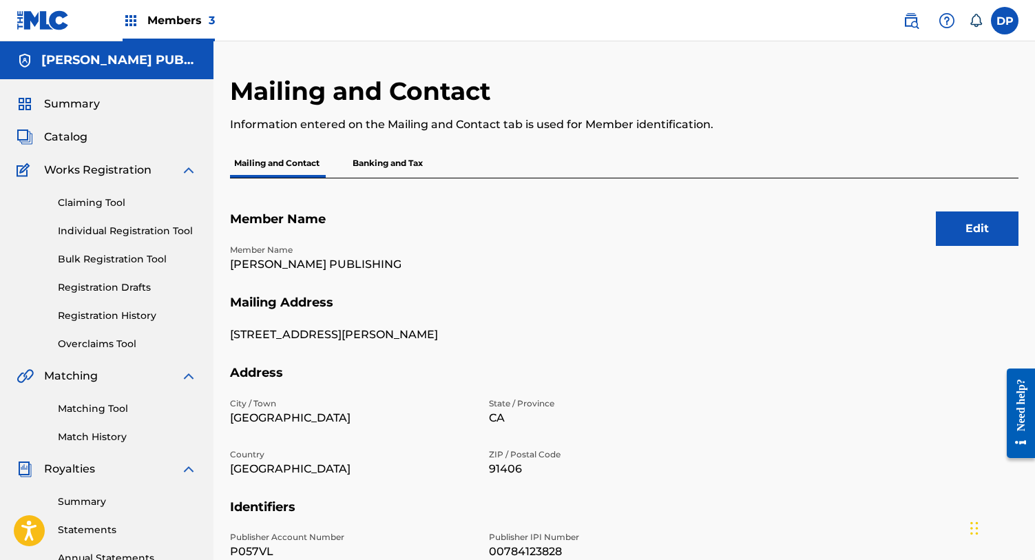
click at [362, 172] on p "Banking and Tax" at bounding box center [387, 163] width 79 height 29
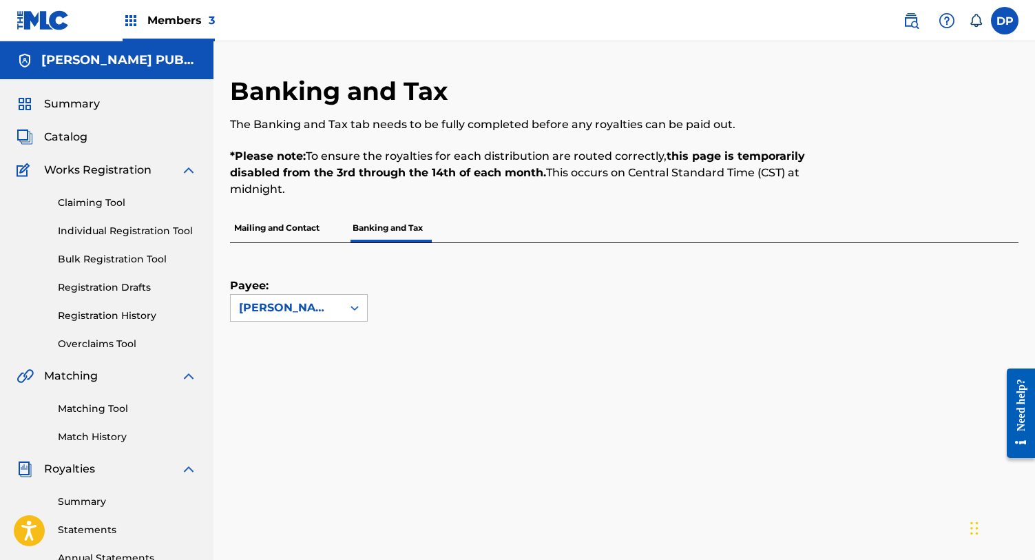
click at [262, 222] on p "Mailing and Contact" at bounding box center [277, 227] width 94 height 29
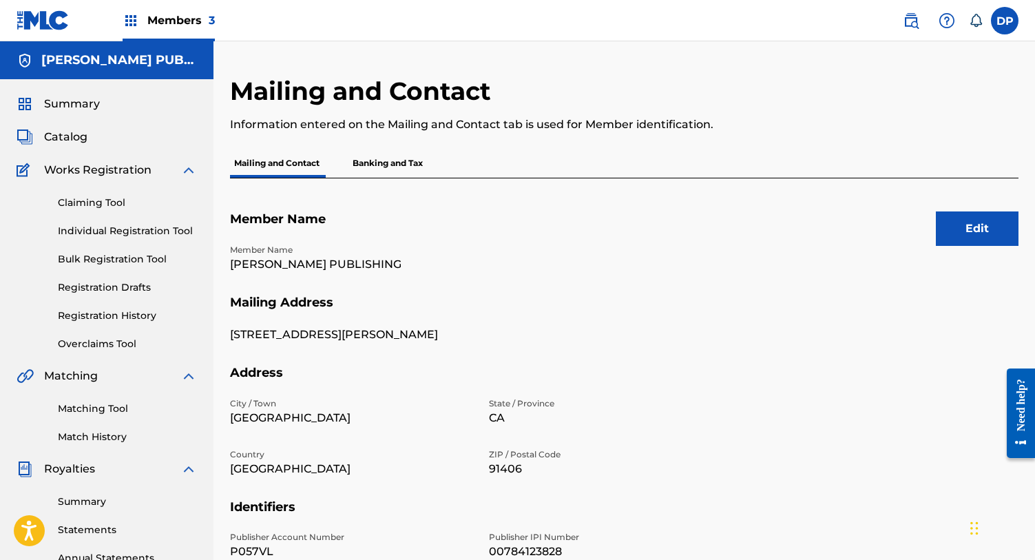
click at [419, 158] on p "Banking and Tax" at bounding box center [387, 163] width 79 height 29
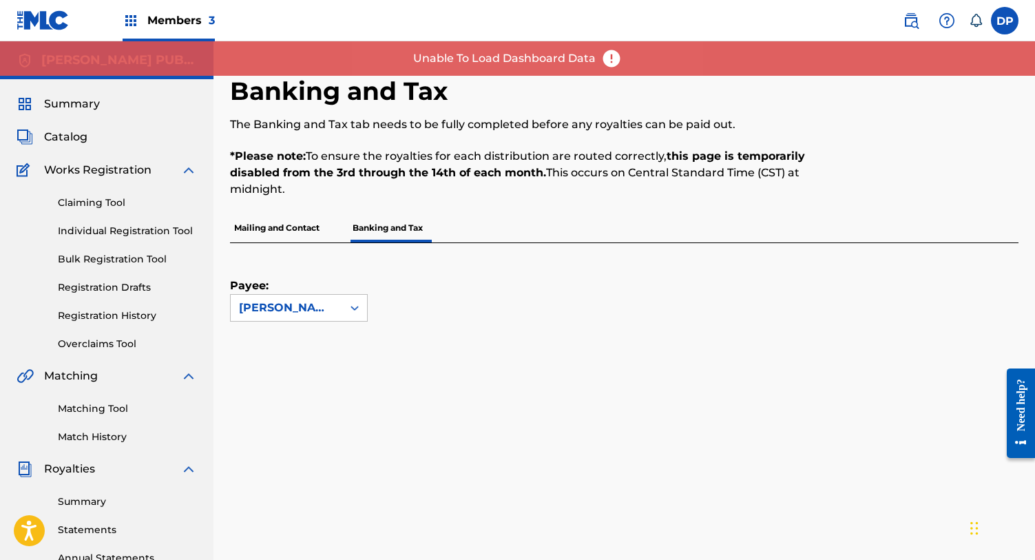
click at [598, 63] on div "Unable To Load Dashboard Data" at bounding box center [517, 58] width 1035 height 34
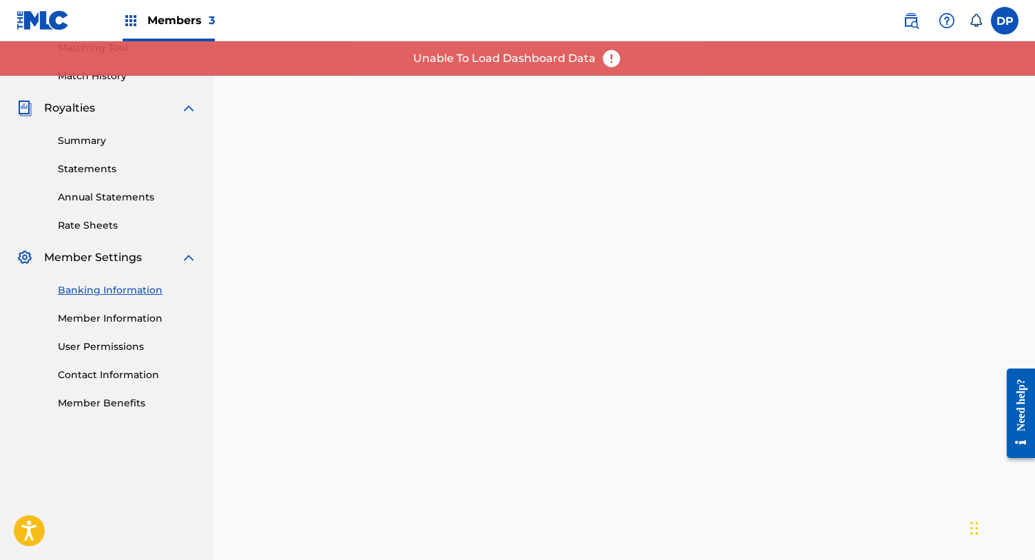
click at [609, 63] on img at bounding box center [611, 58] width 21 height 21
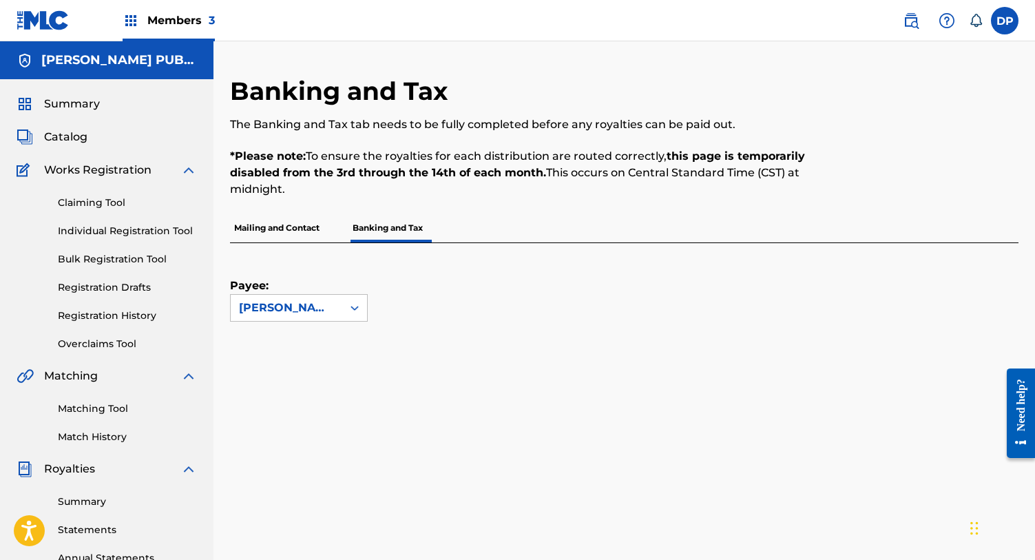
scroll to position [0, 0]
click at [95, 108] on span "Summary" at bounding box center [72, 104] width 56 height 17
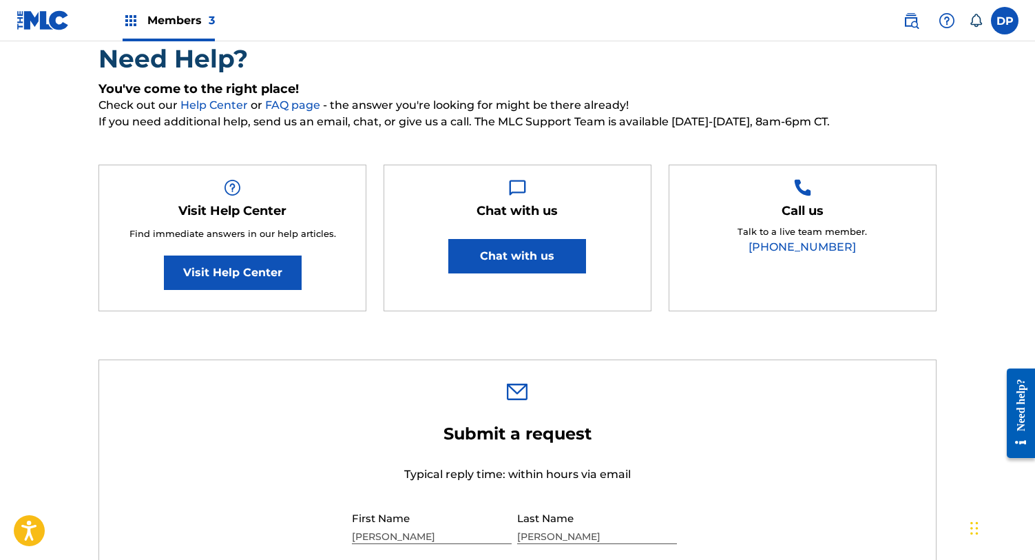
scroll to position [115, 0]
click at [839, 136] on div "Need Help? You've come to the right place! Check out our Help Center or FAQ pag…" at bounding box center [517, 184] width 838 height 282
click at [875, 215] on div "Call us Talk to a live team member. [PHONE_NUMBER]" at bounding box center [803, 238] width 268 height 147
drag, startPoint x: 726, startPoint y: 187, endPoint x: 844, endPoint y: 185, distance: 118.5
click at [844, 185] on div "Call us Talk to a live team member. (615) 488-3653" at bounding box center [803, 238] width 268 height 147
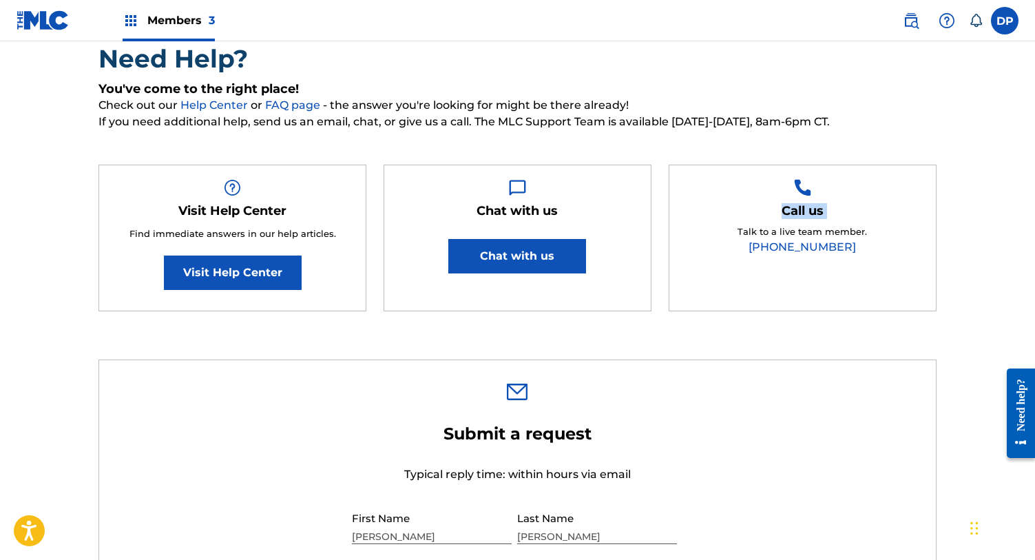
click at [844, 181] on div "Call us Talk to a live team member. (615) 488-3653" at bounding box center [803, 238] width 268 height 147
drag, startPoint x: 746, startPoint y: 188, endPoint x: 873, endPoint y: 220, distance: 130.6
click at [873, 220] on div "Call us Talk to a live team member. (615) 488-3653" at bounding box center [803, 238] width 268 height 147
drag, startPoint x: 875, startPoint y: 229, endPoint x: 782, endPoint y: 209, distance: 95.1
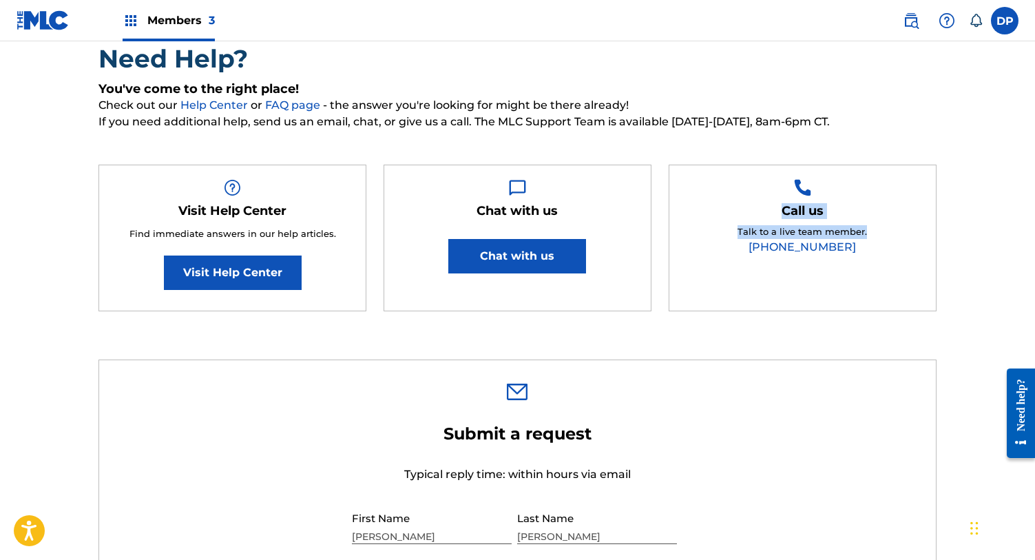
click at [782, 209] on div "Call us Talk to a live team member. (615) 488-3653" at bounding box center [803, 238] width 268 height 147
click at [900, 196] on div "Call us Talk to a live team member. (615) 488-3653" at bounding box center [803, 238] width 268 height 147
click at [866, 234] on div "Call us Talk to a live team member. (615) 488-3653" at bounding box center [803, 238] width 268 height 147
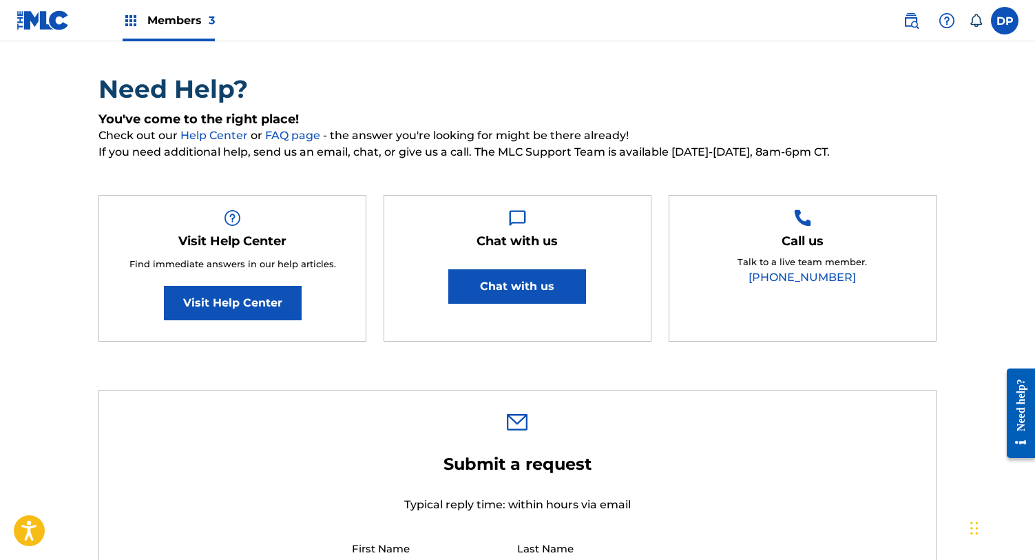
scroll to position [36, 0]
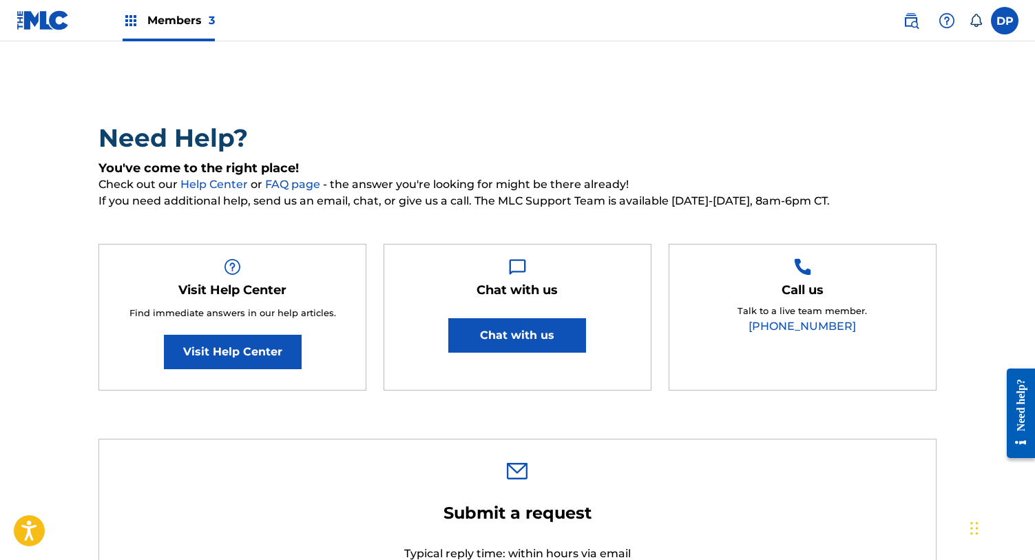
click at [43, 14] on img at bounding box center [43, 20] width 53 height 20
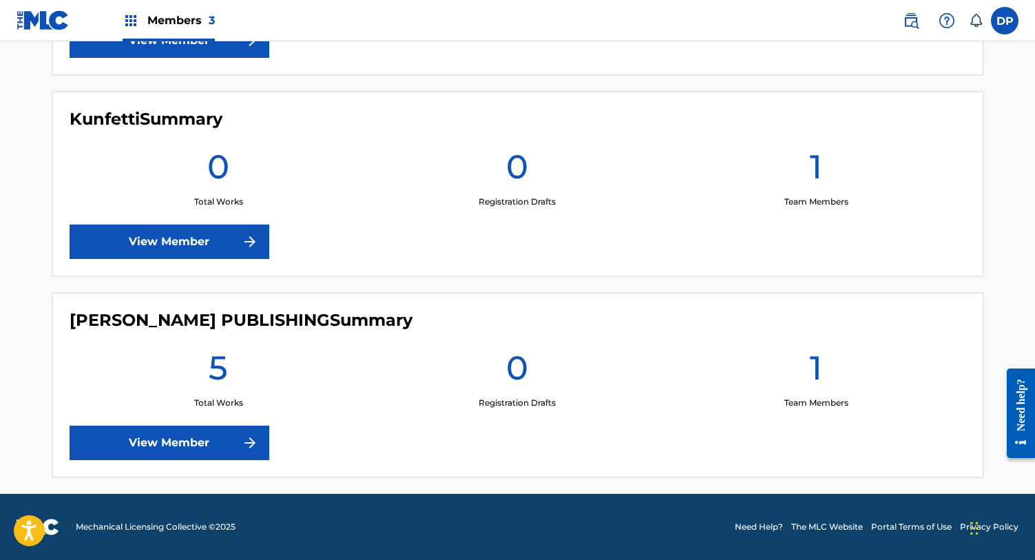
scroll to position [548, 0]
click at [247, 439] on img at bounding box center [250, 443] width 17 height 17
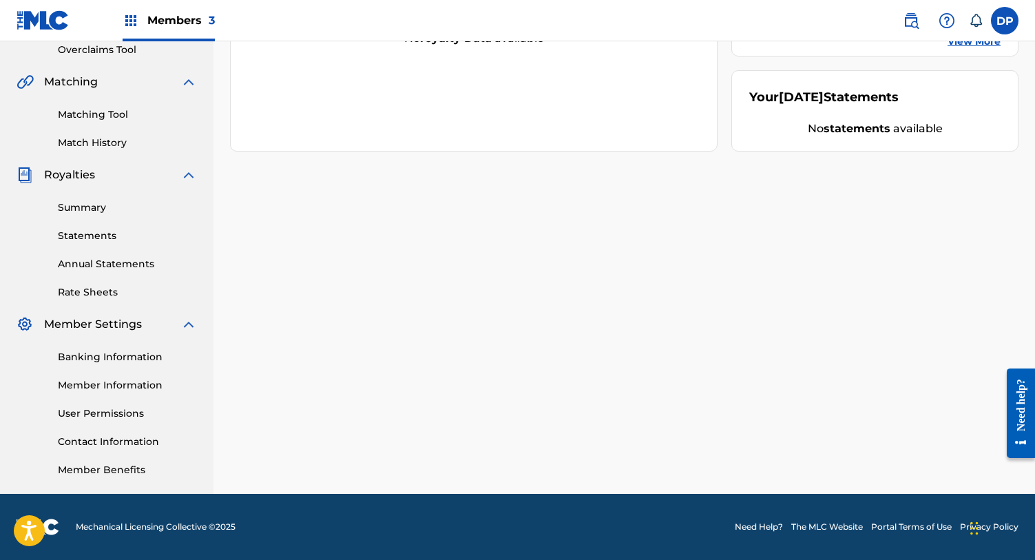
scroll to position [294, 0]
